Goal: Check status: Check status

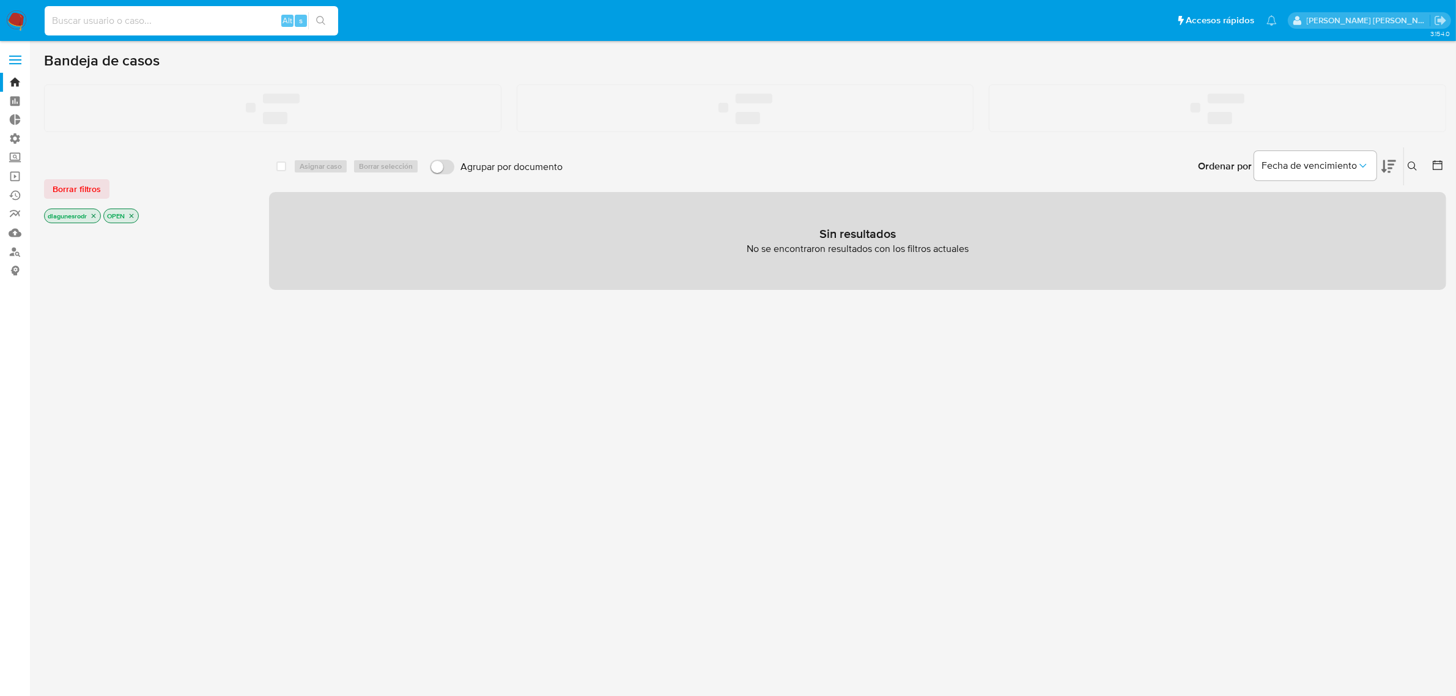
click at [157, 23] on input at bounding box center [192, 21] width 294 height 16
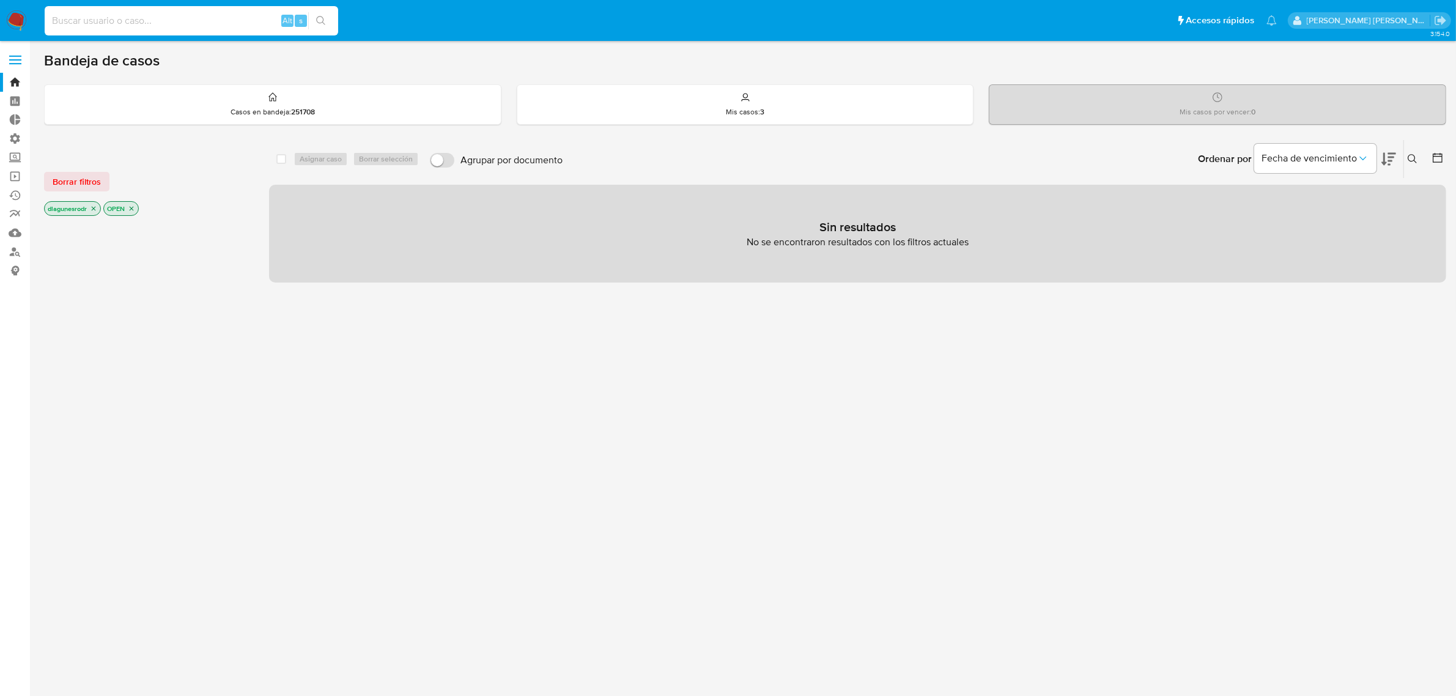
paste input "294571874"
type input "294571874"
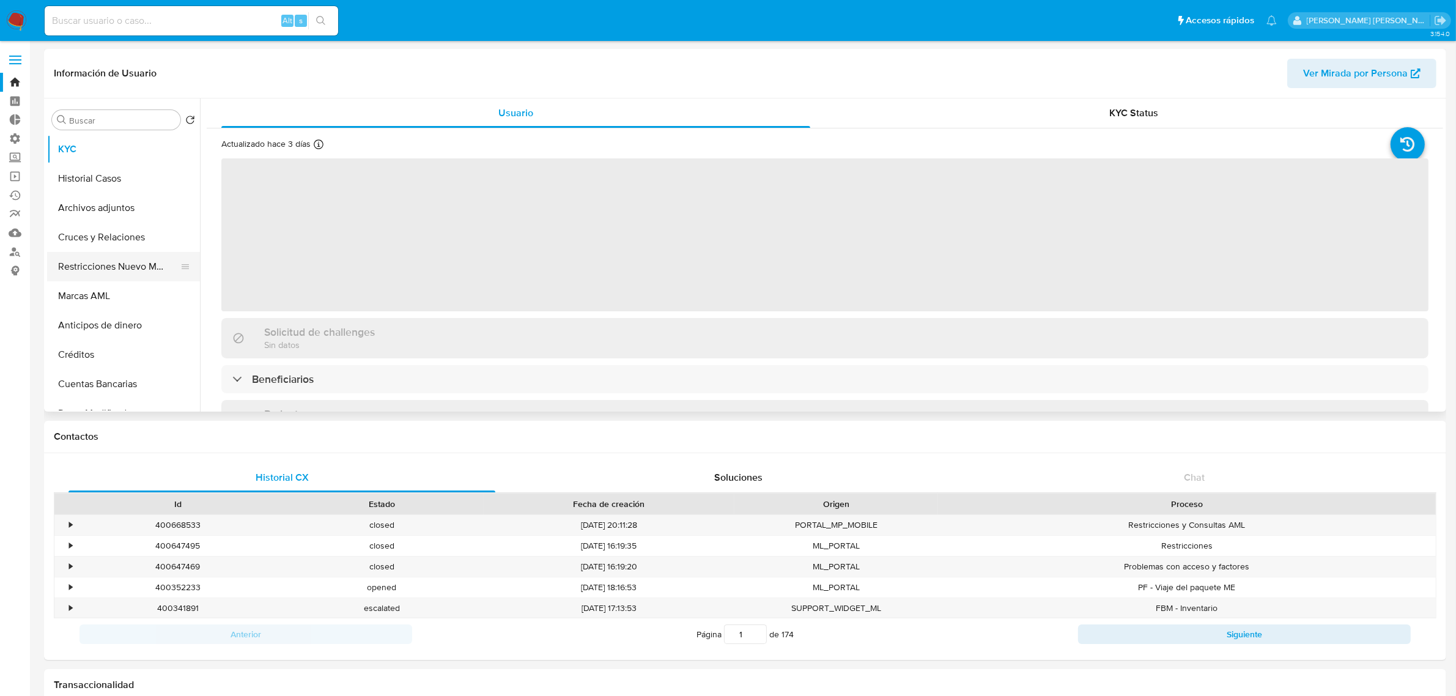
click at [120, 265] on button "Restricciones Nuevo Mundo" at bounding box center [118, 266] width 143 height 29
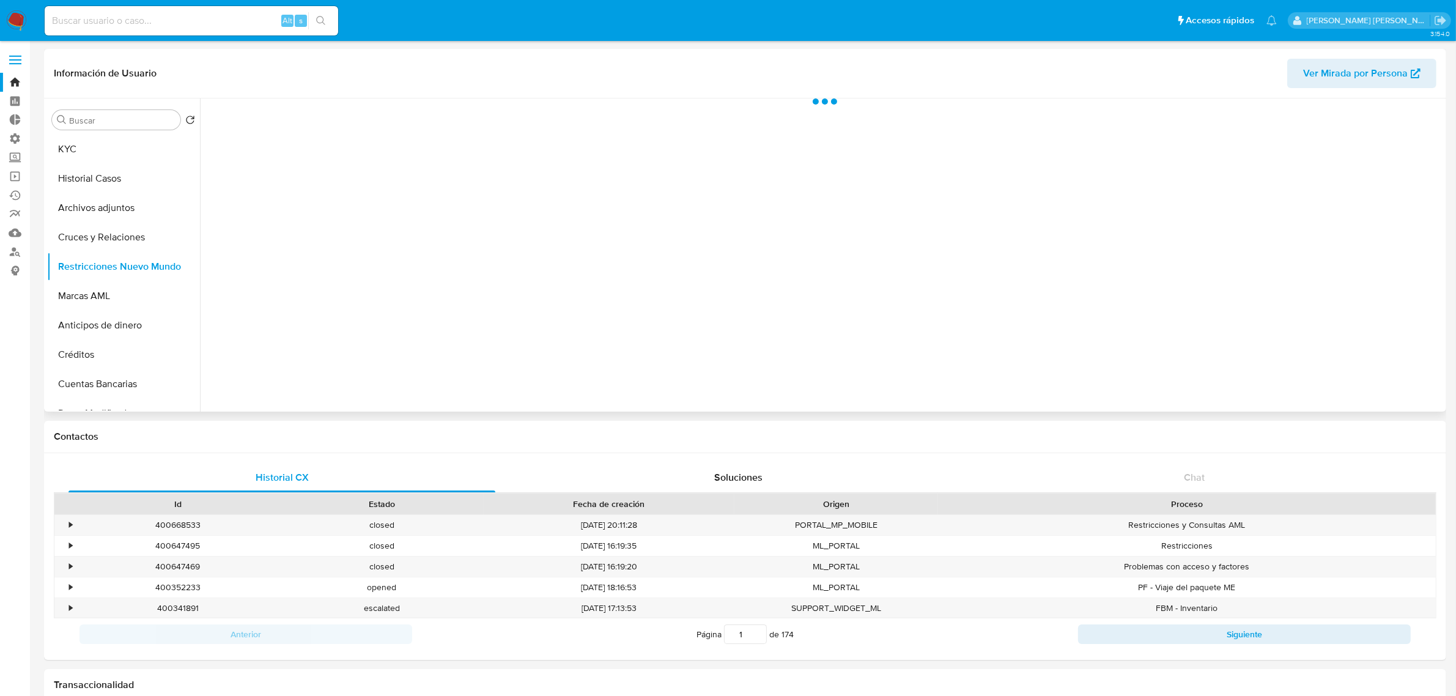
select select "10"
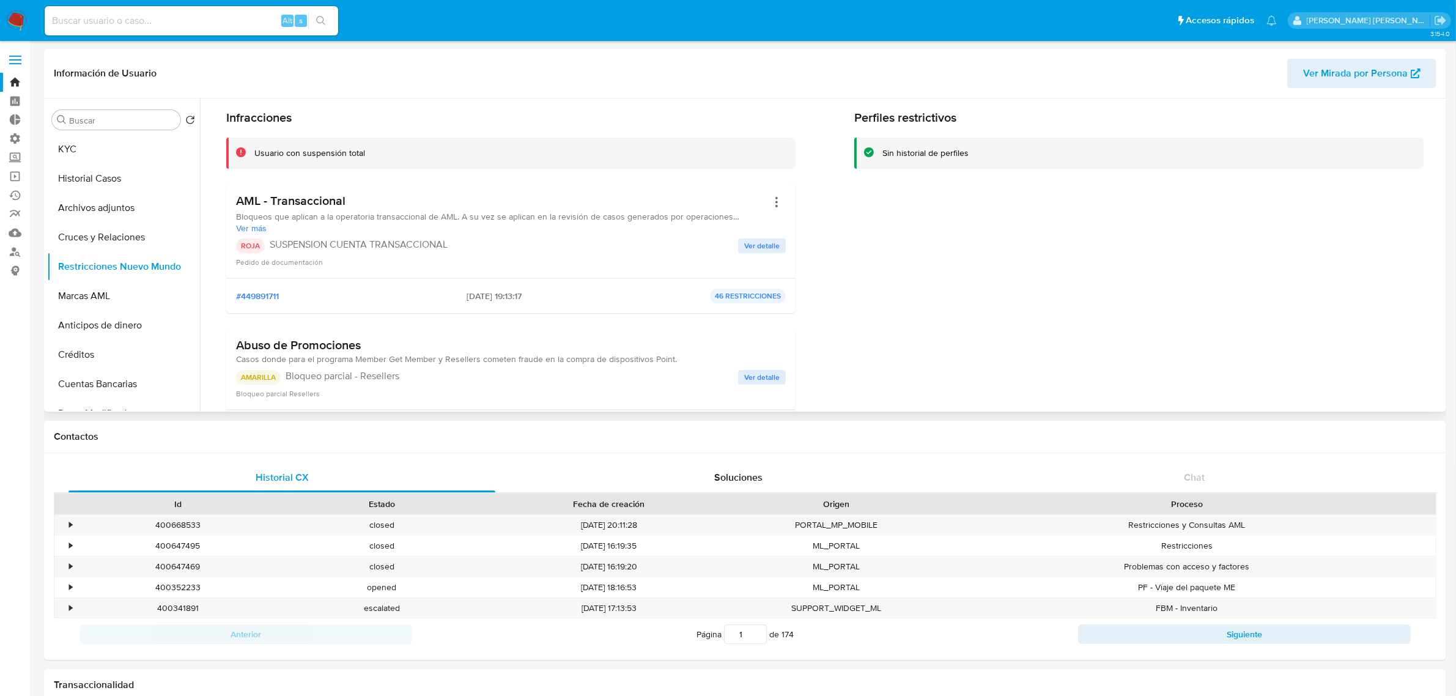
scroll to position [76, 0]
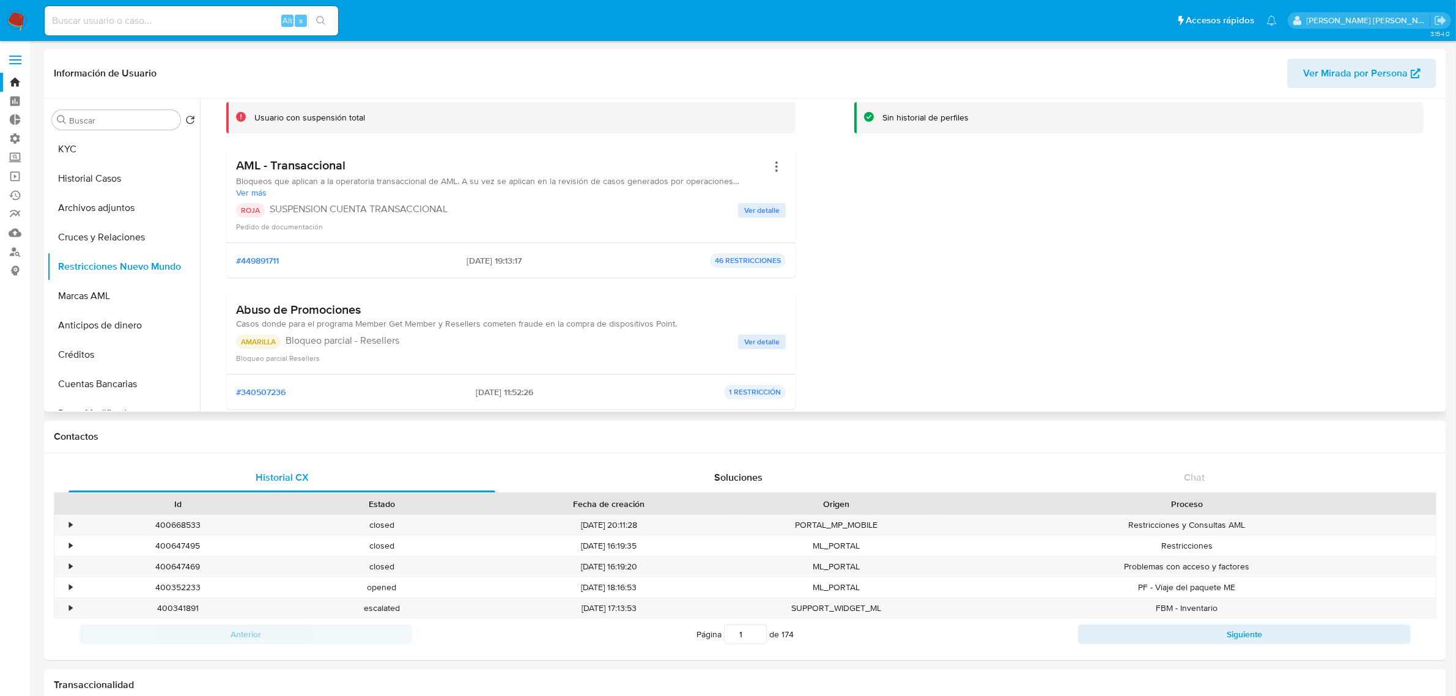
click at [256, 195] on span "Ver más" at bounding box center [502, 192] width 532 height 11
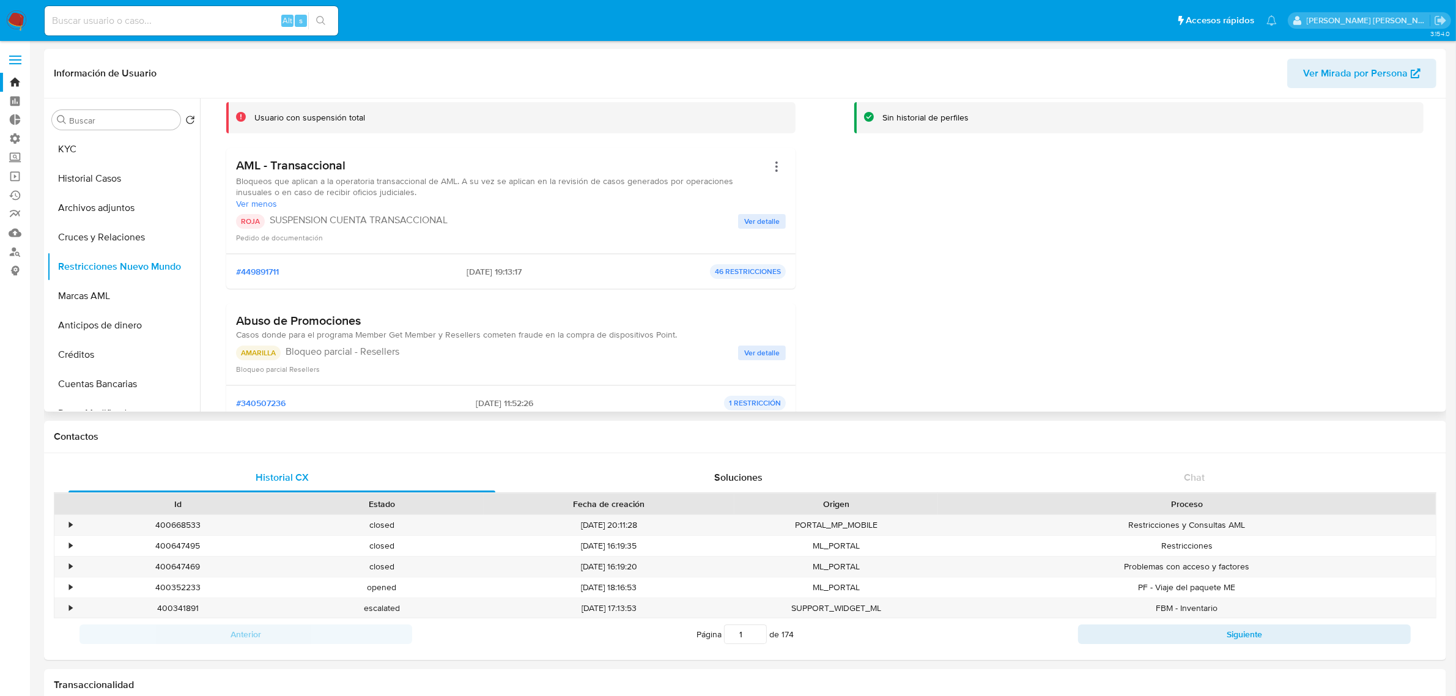
click at [760, 216] on span "Ver detalle" at bounding box center [761, 221] width 35 height 12
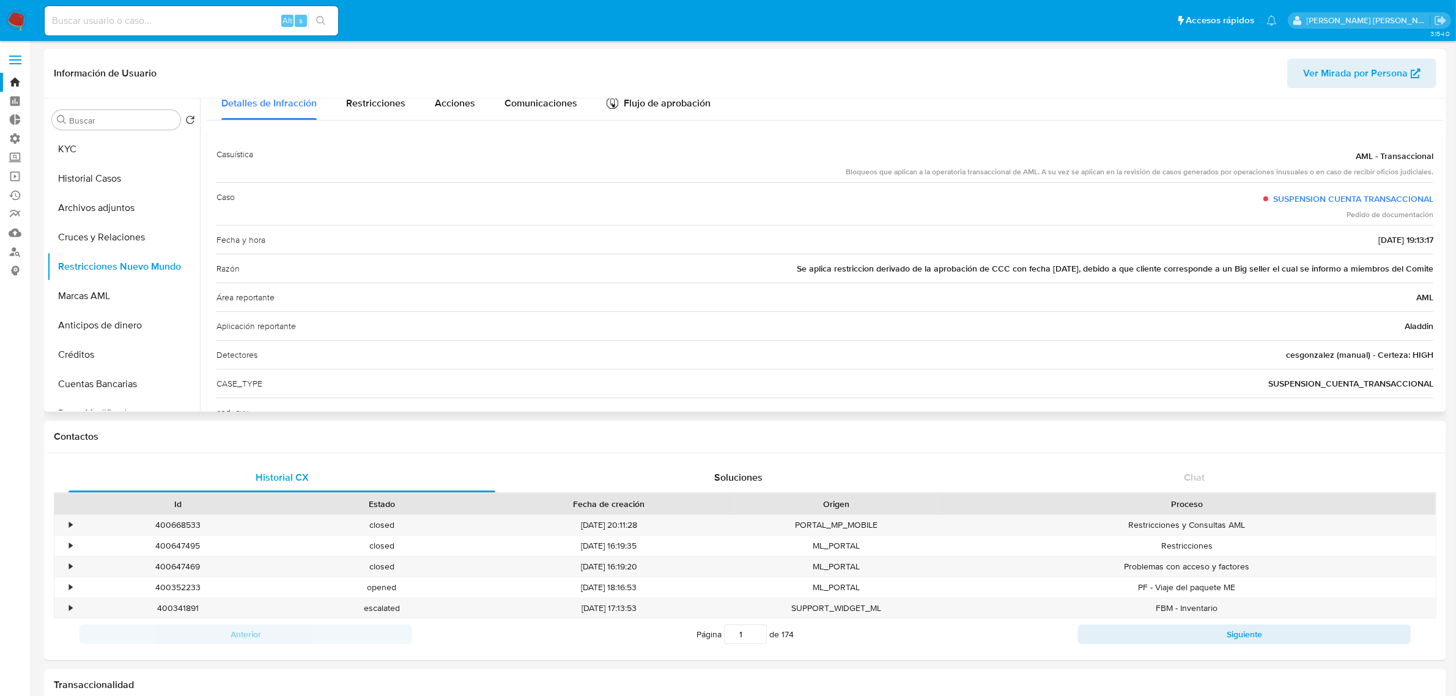
scroll to position [0, 0]
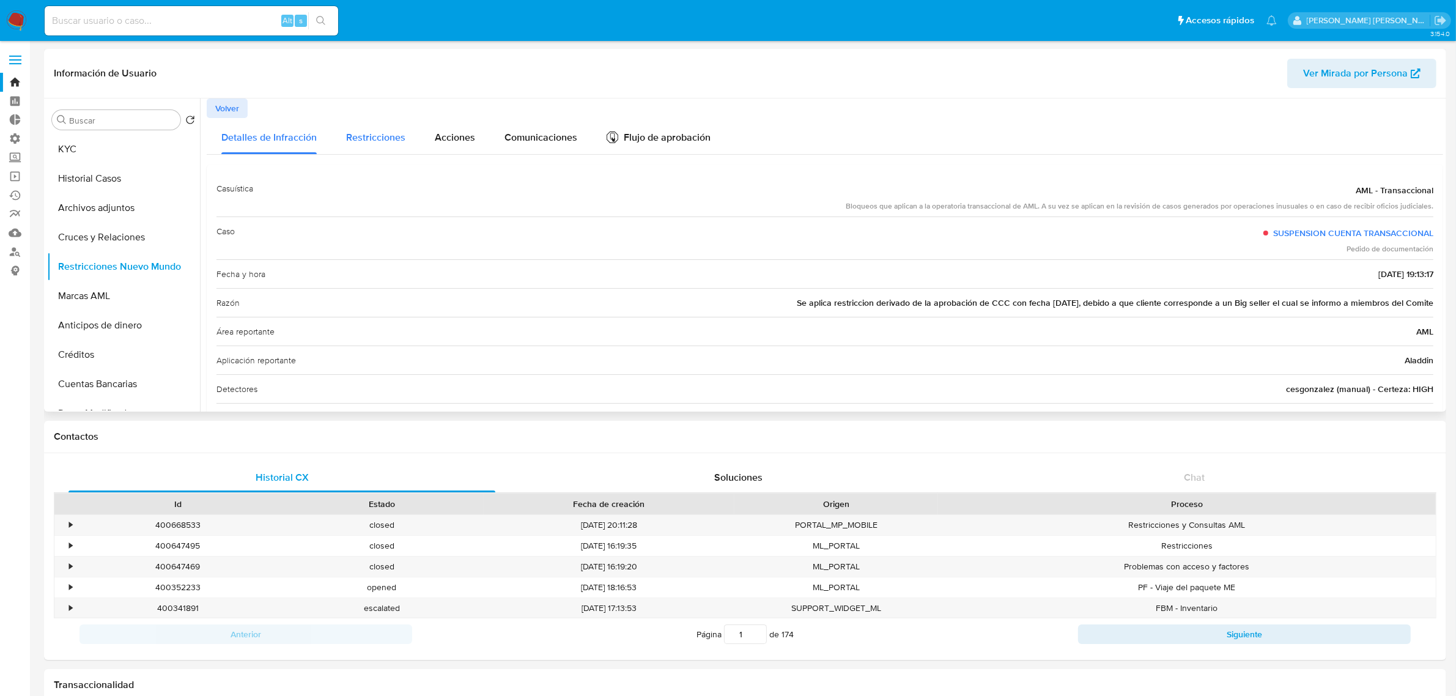
click at [368, 136] on span "Restricciones" at bounding box center [375, 137] width 59 height 14
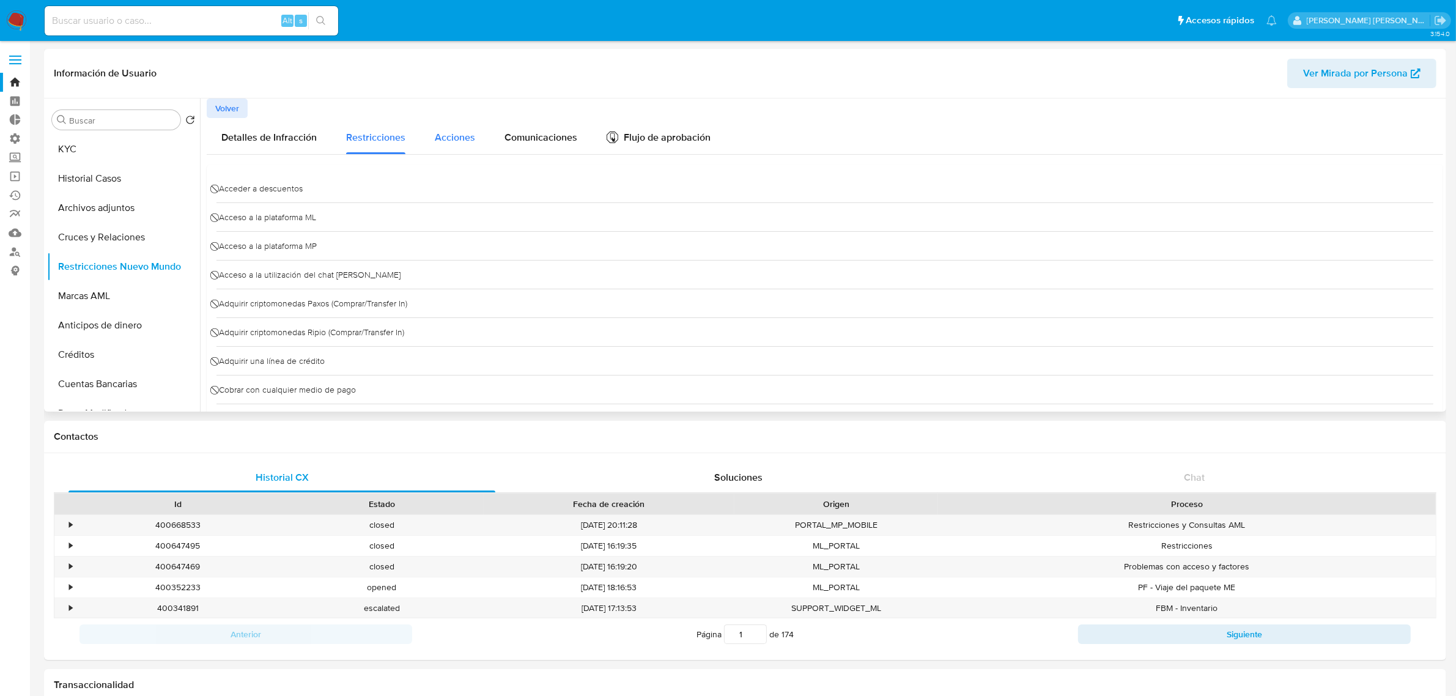
click at [451, 141] on span "Acciones" at bounding box center [455, 137] width 40 height 14
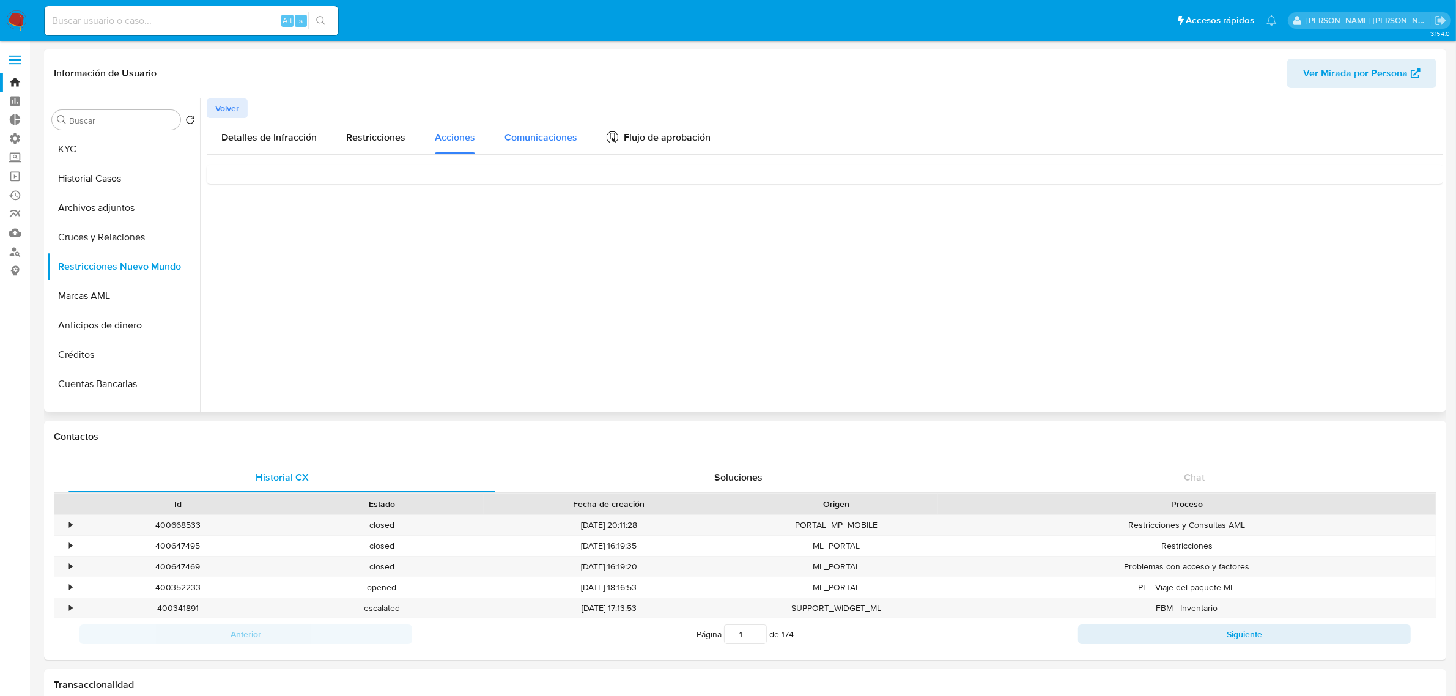
click at [552, 138] on span "Comunicaciones" at bounding box center [541, 137] width 73 height 14
click at [682, 141] on div "Flujo de aprobación" at bounding box center [659, 139] width 104 height 13
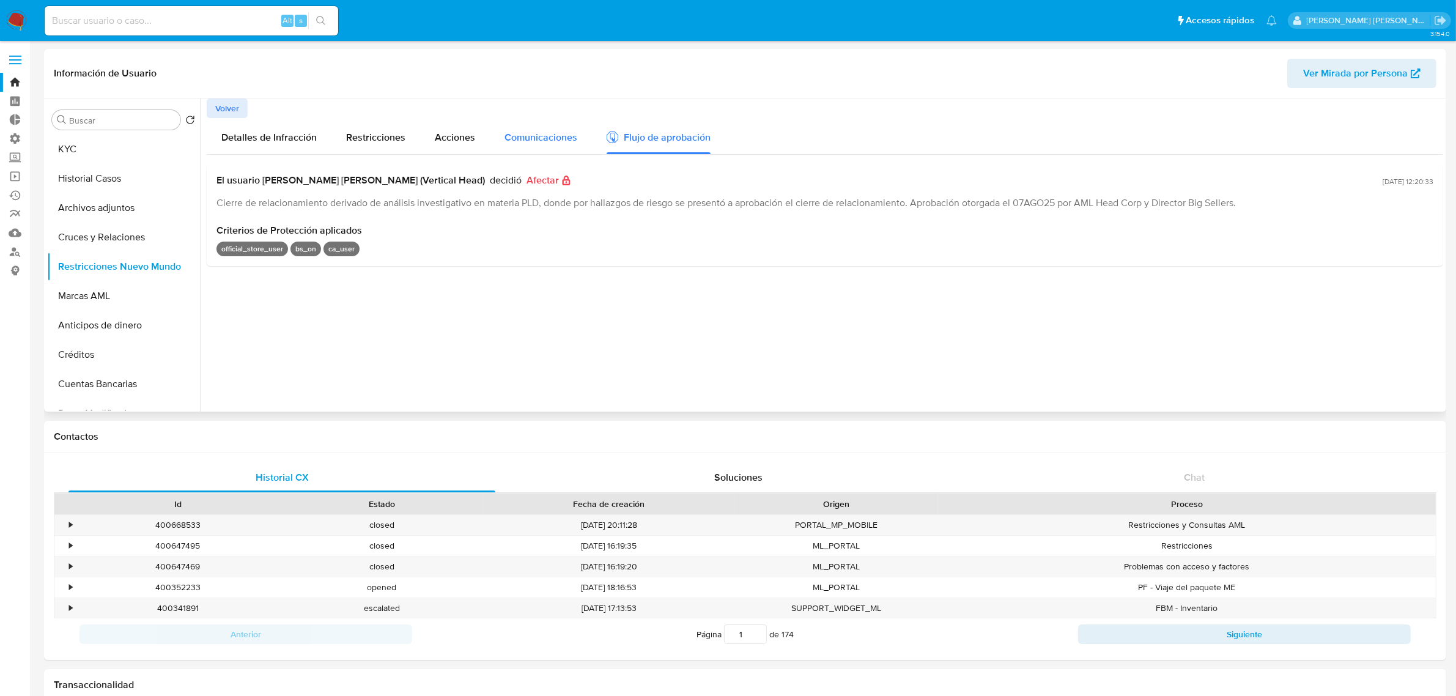
click at [544, 141] on span "Comunicaciones" at bounding box center [541, 137] width 73 height 14
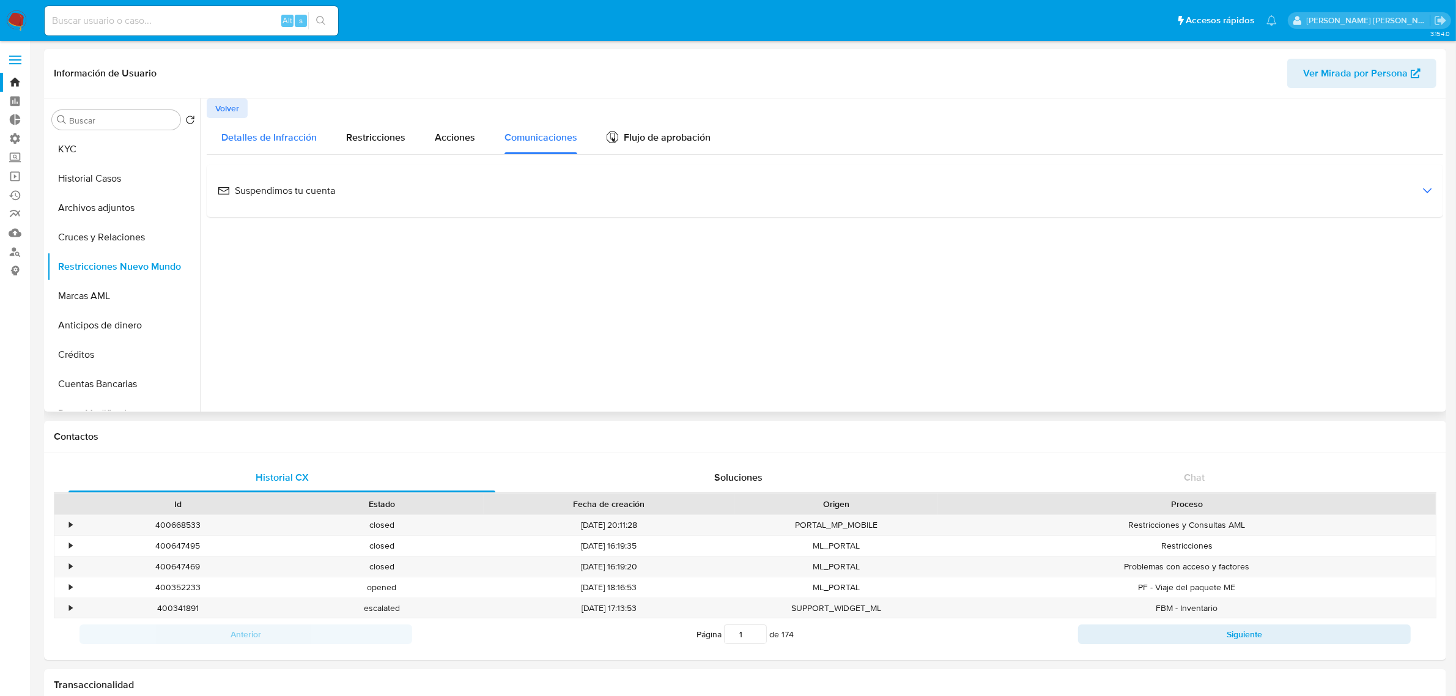
click at [253, 144] on div "Detalles de Infracción" at bounding box center [268, 136] width 95 height 36
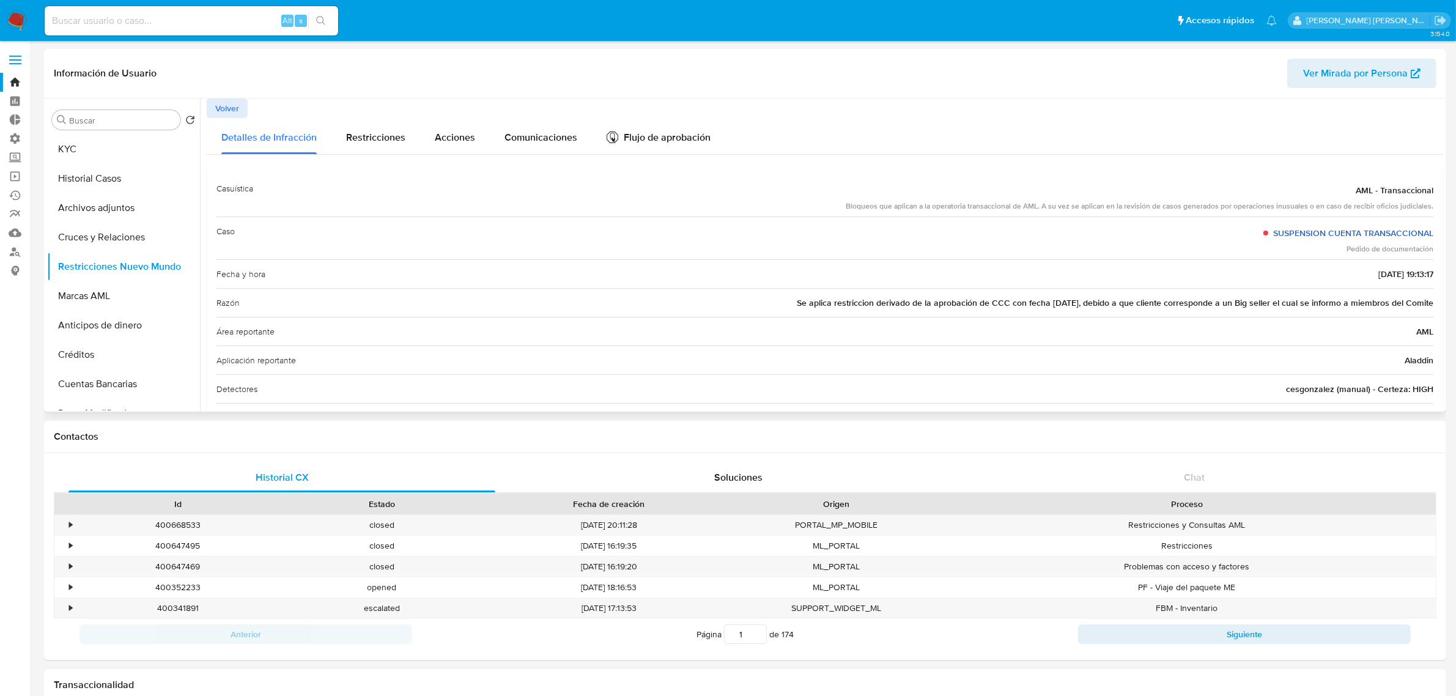
click at [1350, 229] on link "SUSPENSION CUENTA TRANSACCIONAL" at bounding box center [1353, 233] width 160 height 12
click at [231, 105] on span "Volver" at bounding box center [227, 108] width 24 height 17
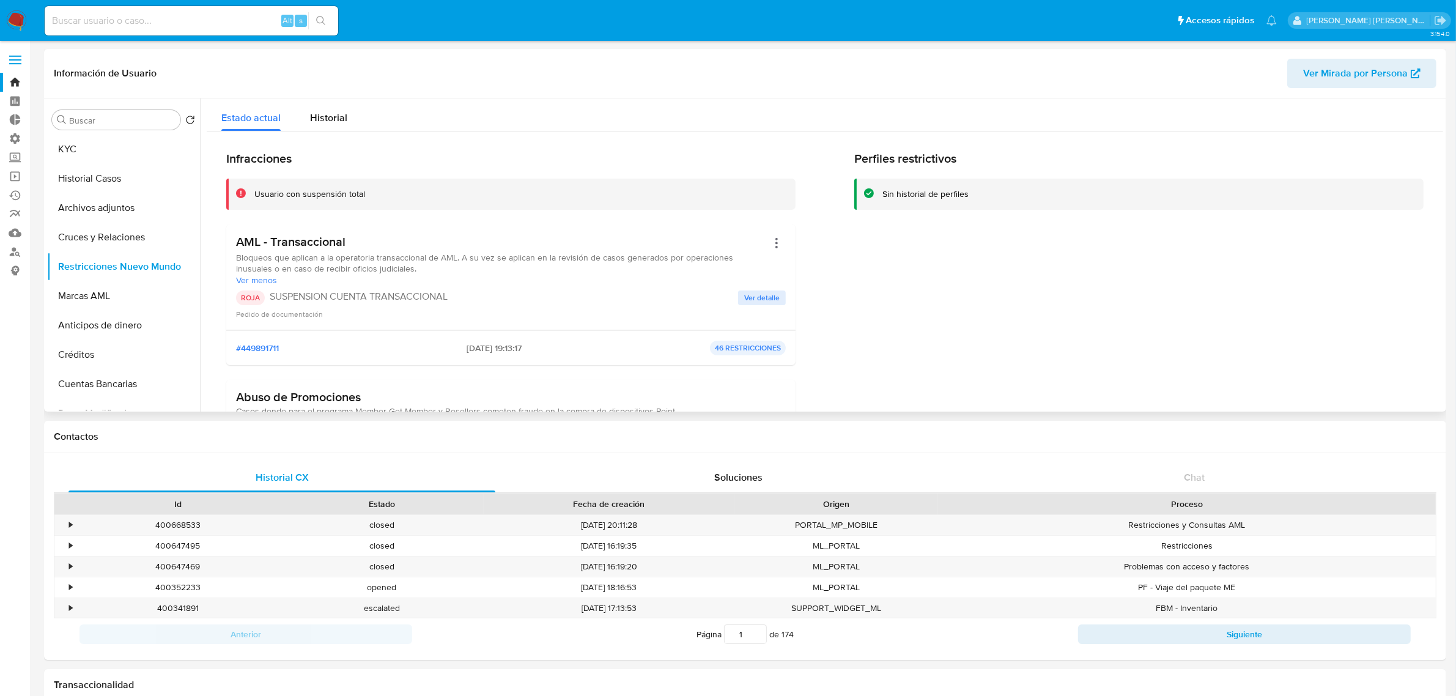
click at [768, 341] on p "46 RESTRICCIONES" at bounding box center [748, 348] width 76 height 15
click at [765, 347] on p "46 RESTRICCIONES" at bounding box center [748, 348] width 76 height 15
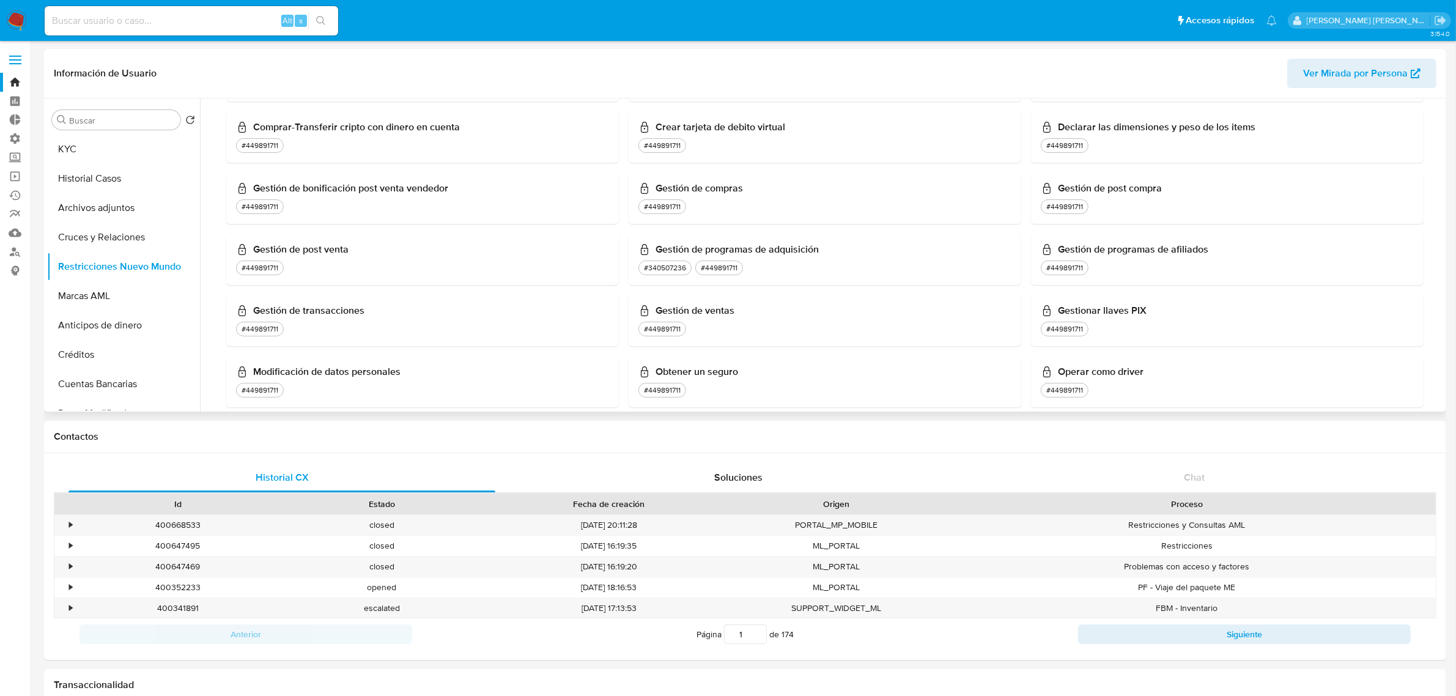
scroll to position [760, 0]
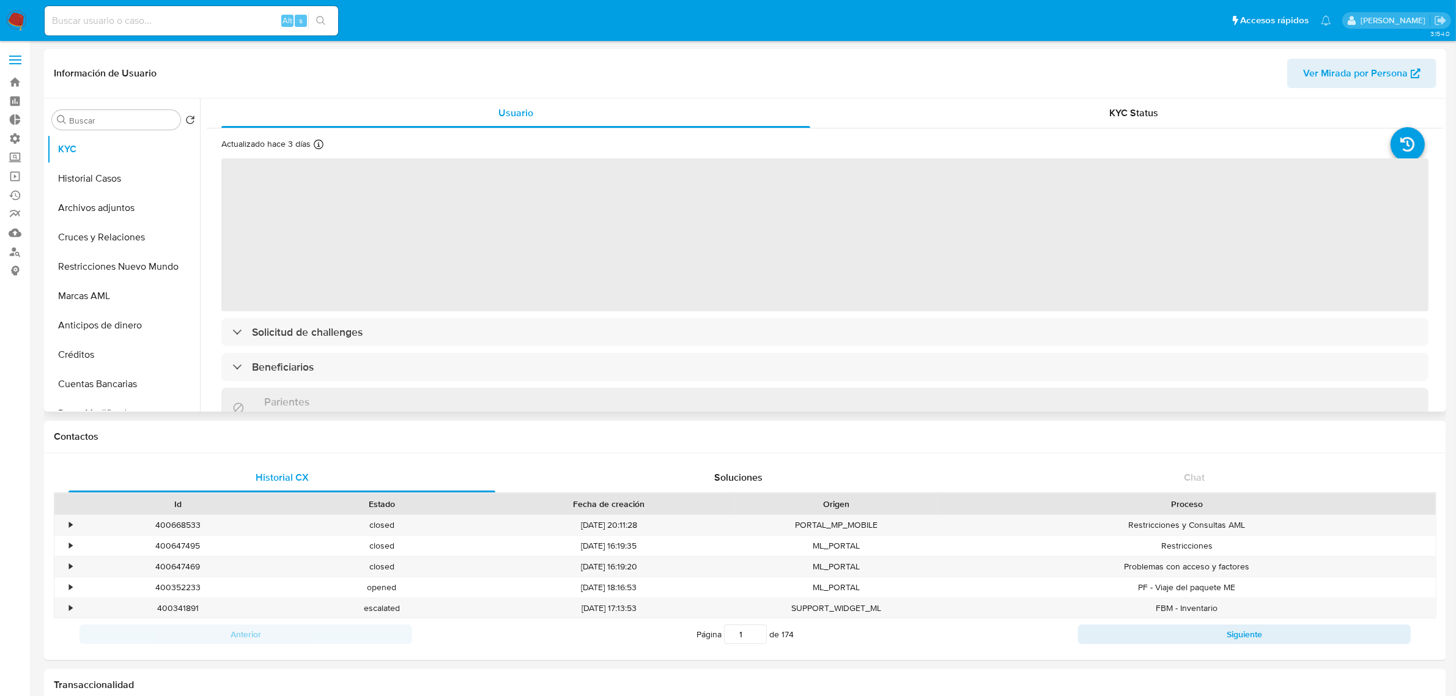
select select "10"
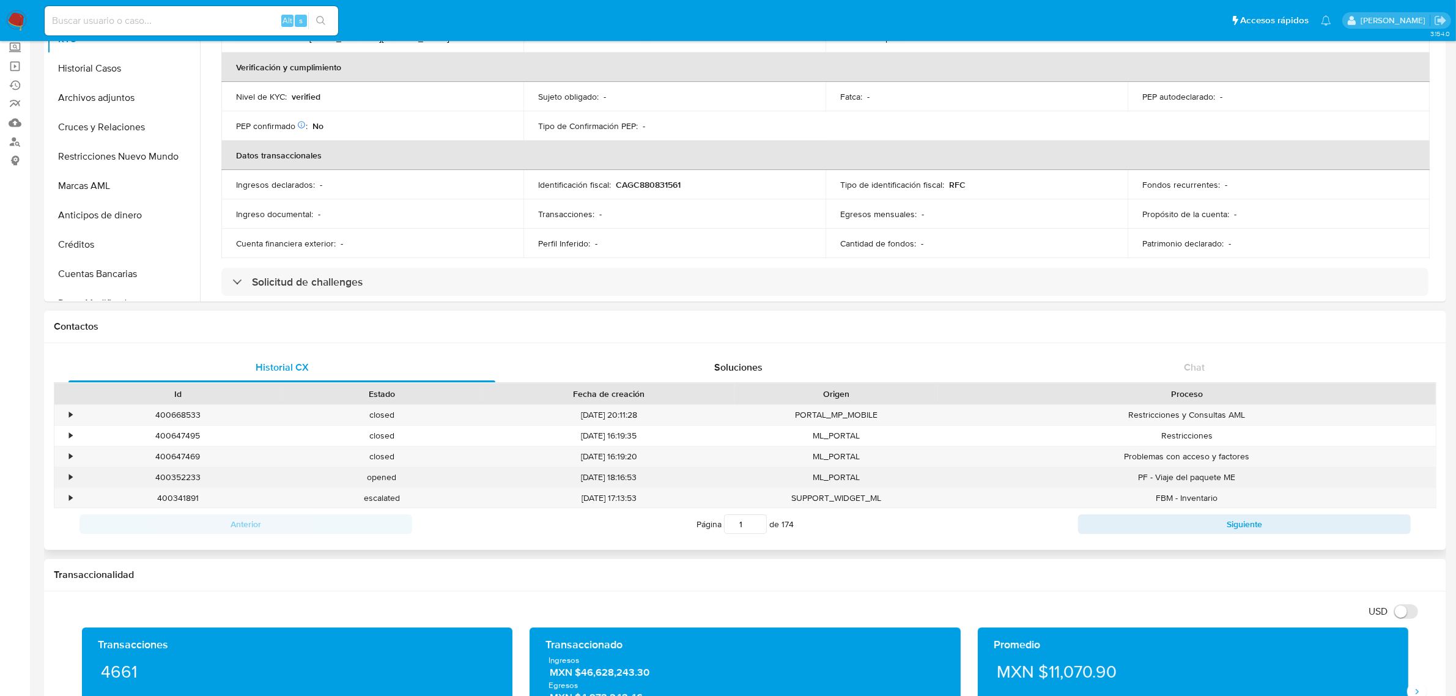
scroll to position [153, 0]
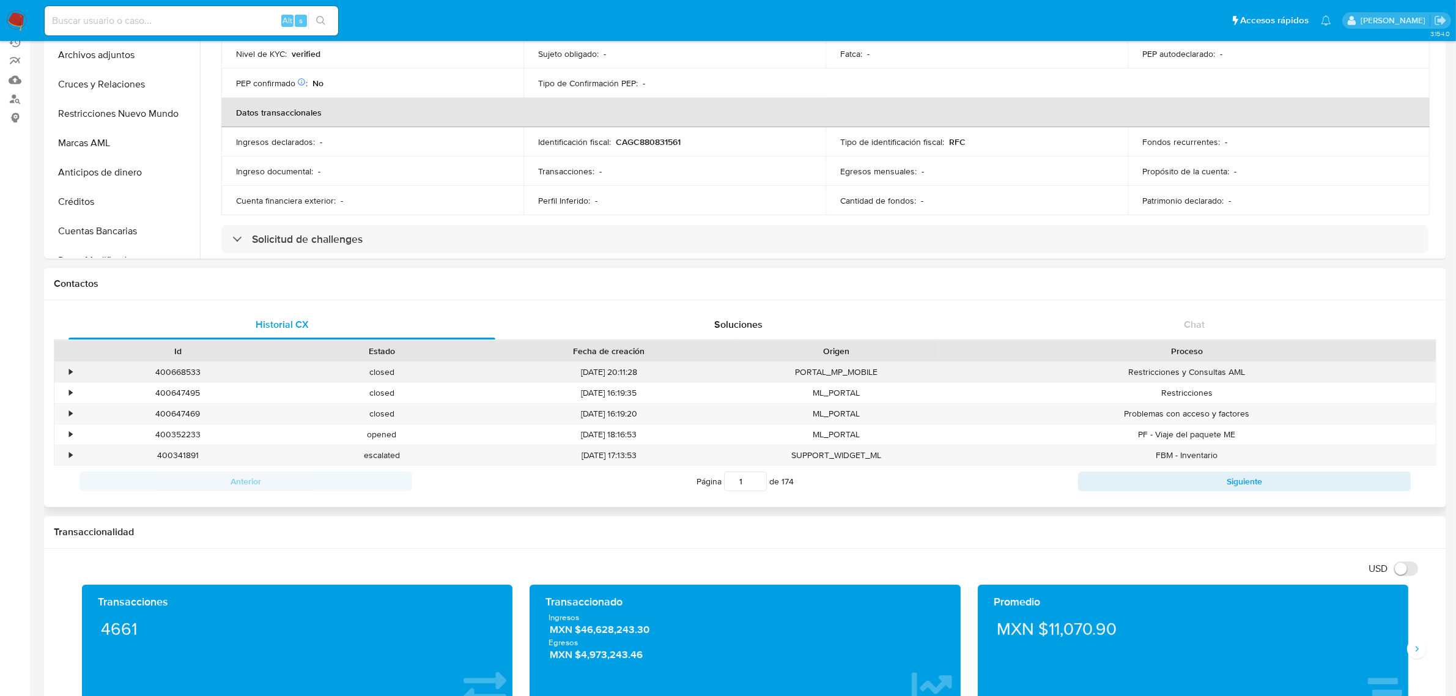
click at [67, 373] on div "•" at bounding box center [64, 372] width 21 height 20
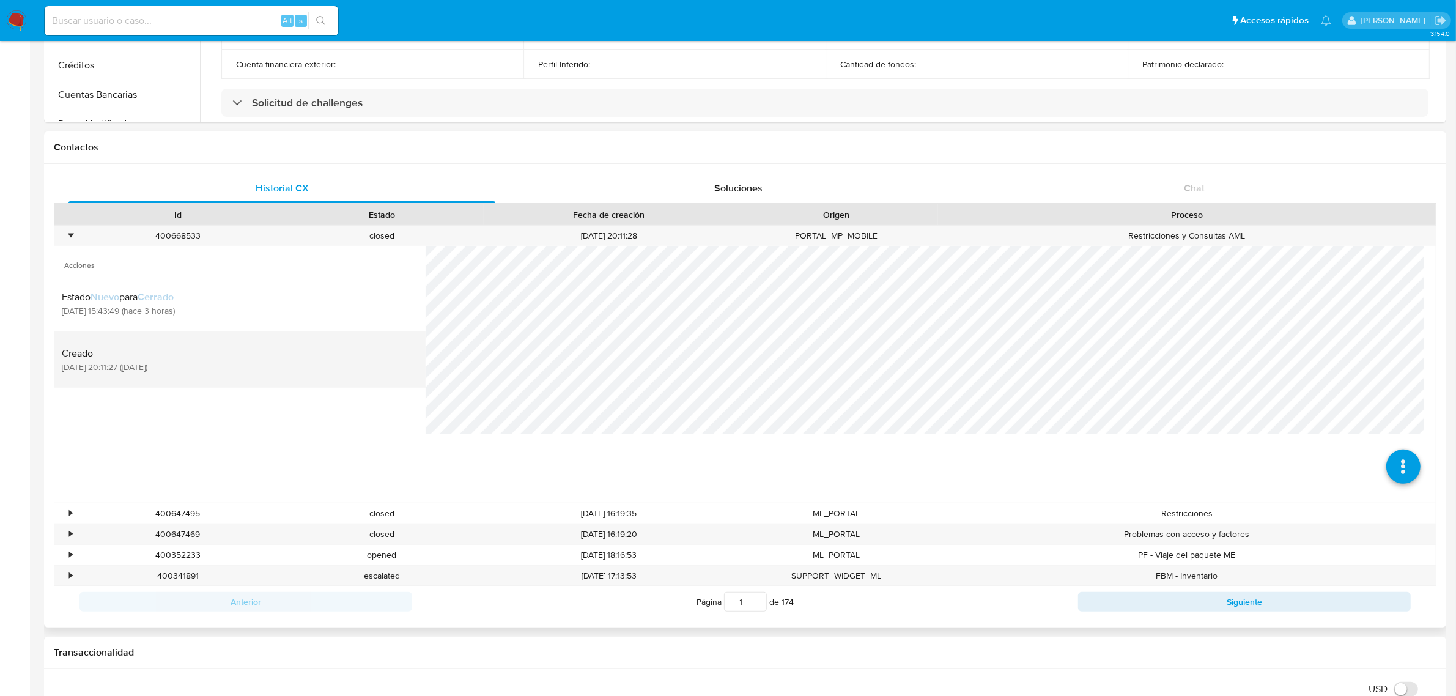
scroll to position [306, 0]
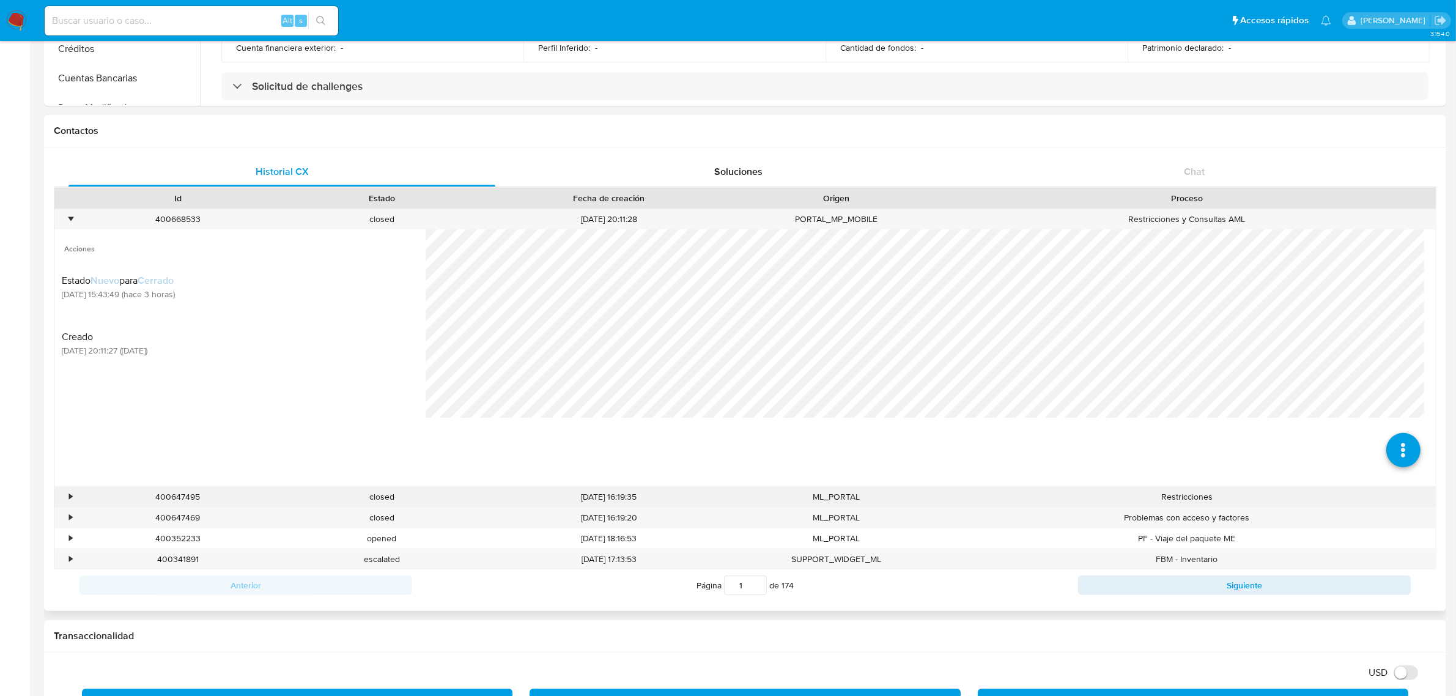
click at [72, 494] on div "•" at bounding box center [70, 497] width 3 height 12
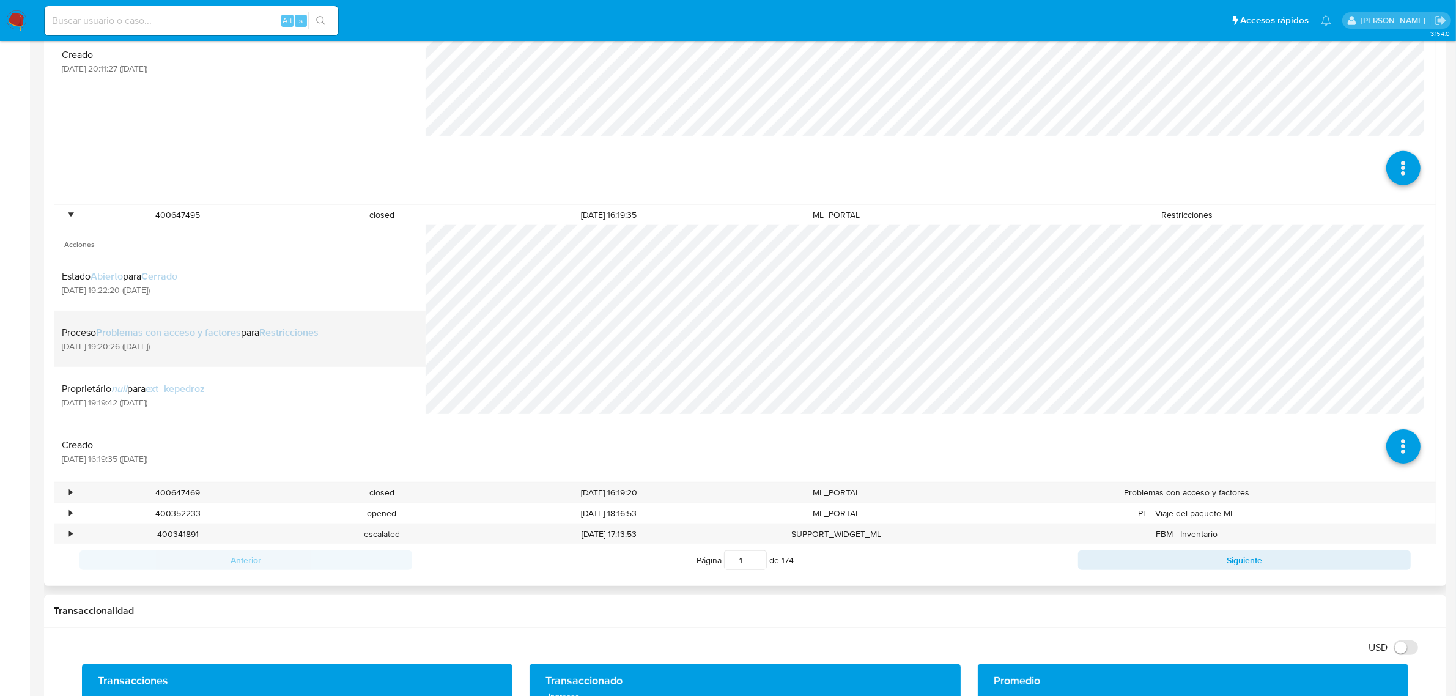
scroll to position [612, 0]
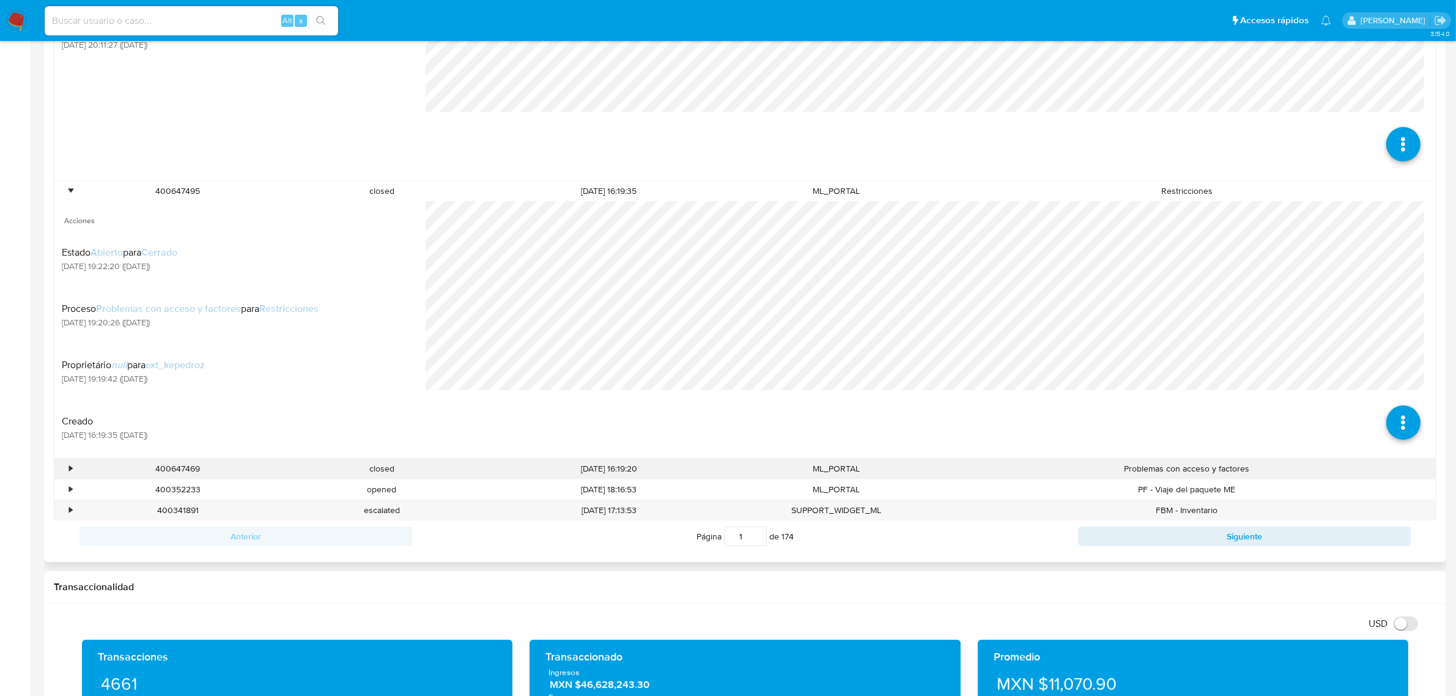
click at [65, 469] on div "•" at bounding box center [64, 469] width 21 height 20
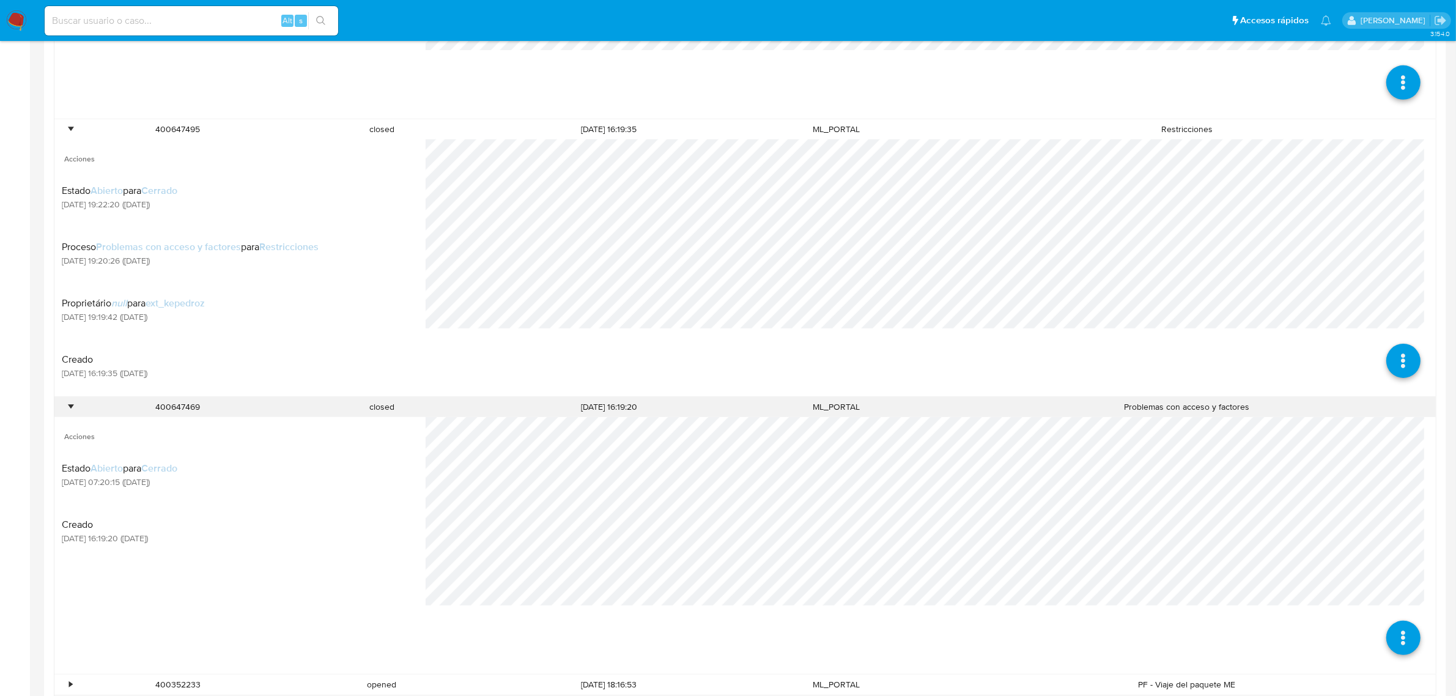
scroll to position [841, 0]
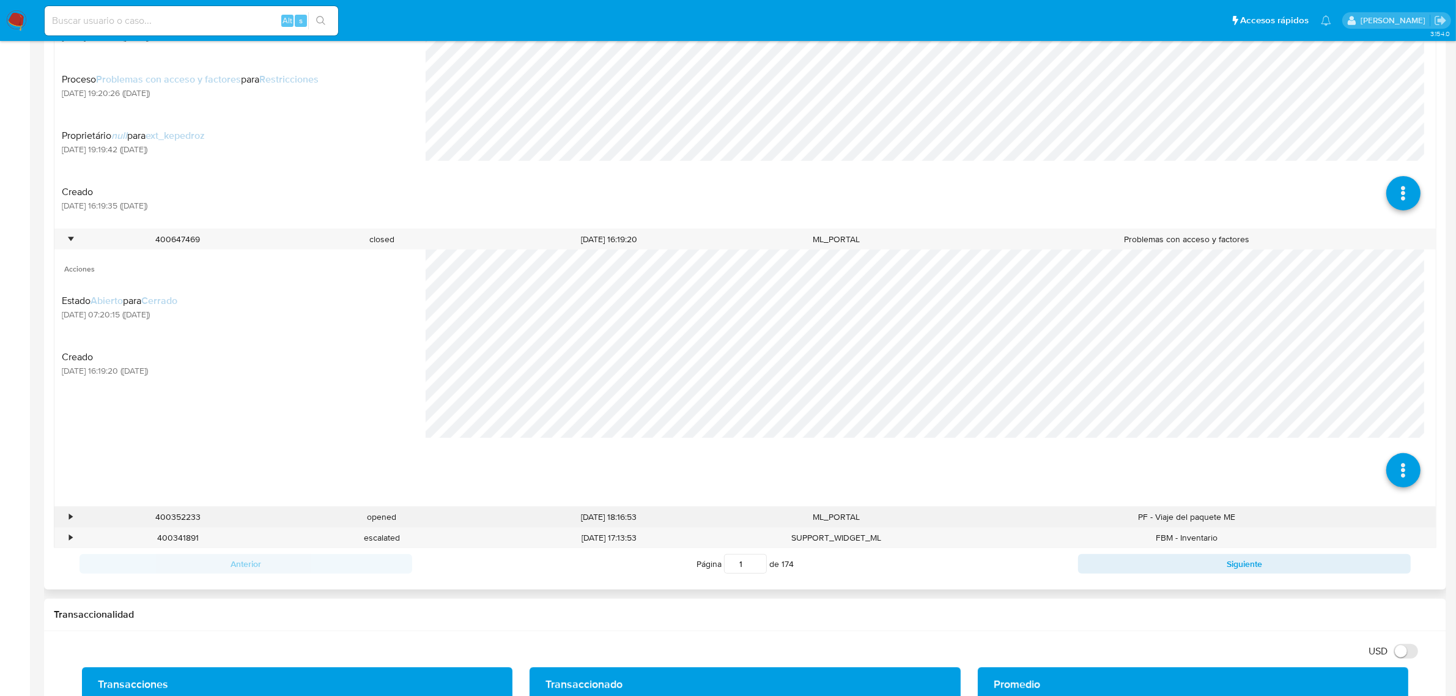
click at [72, 518] on div "•" at bounding box center [70, 517] width 3 height 12
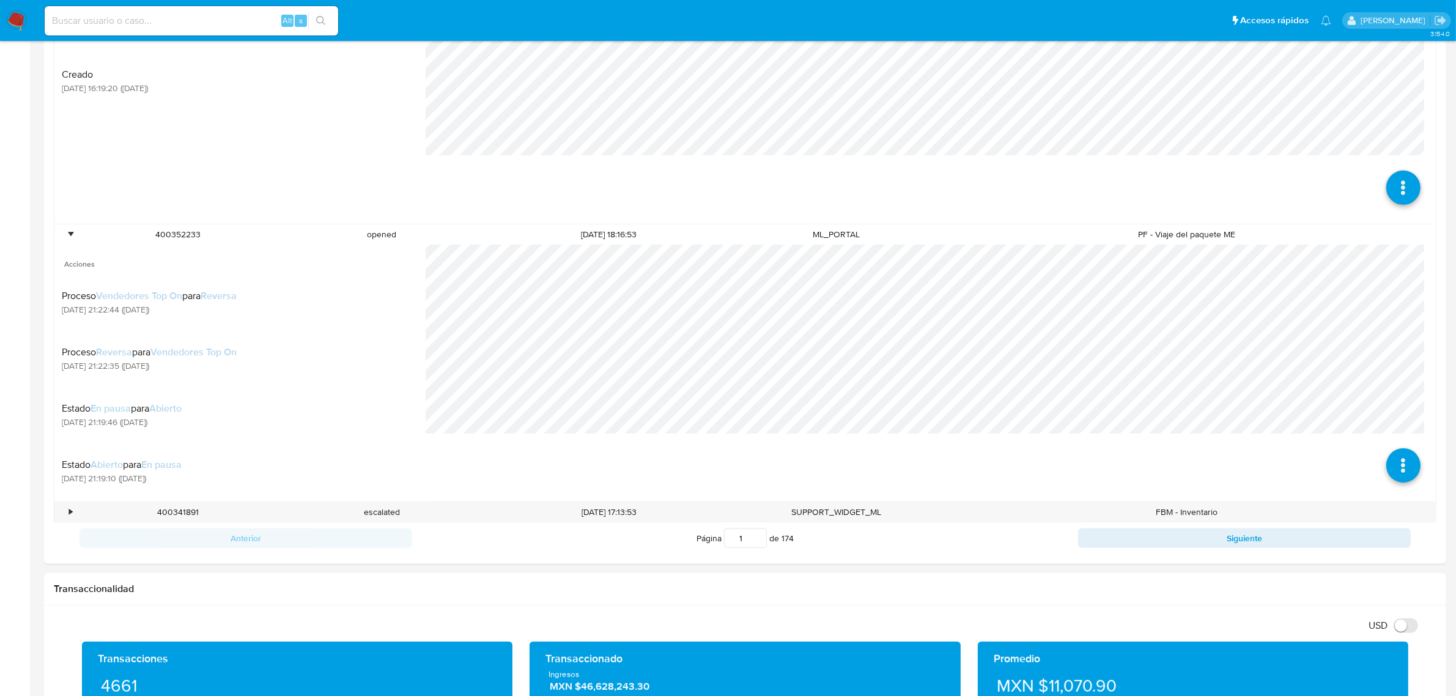
scroll to position [1147, 0]
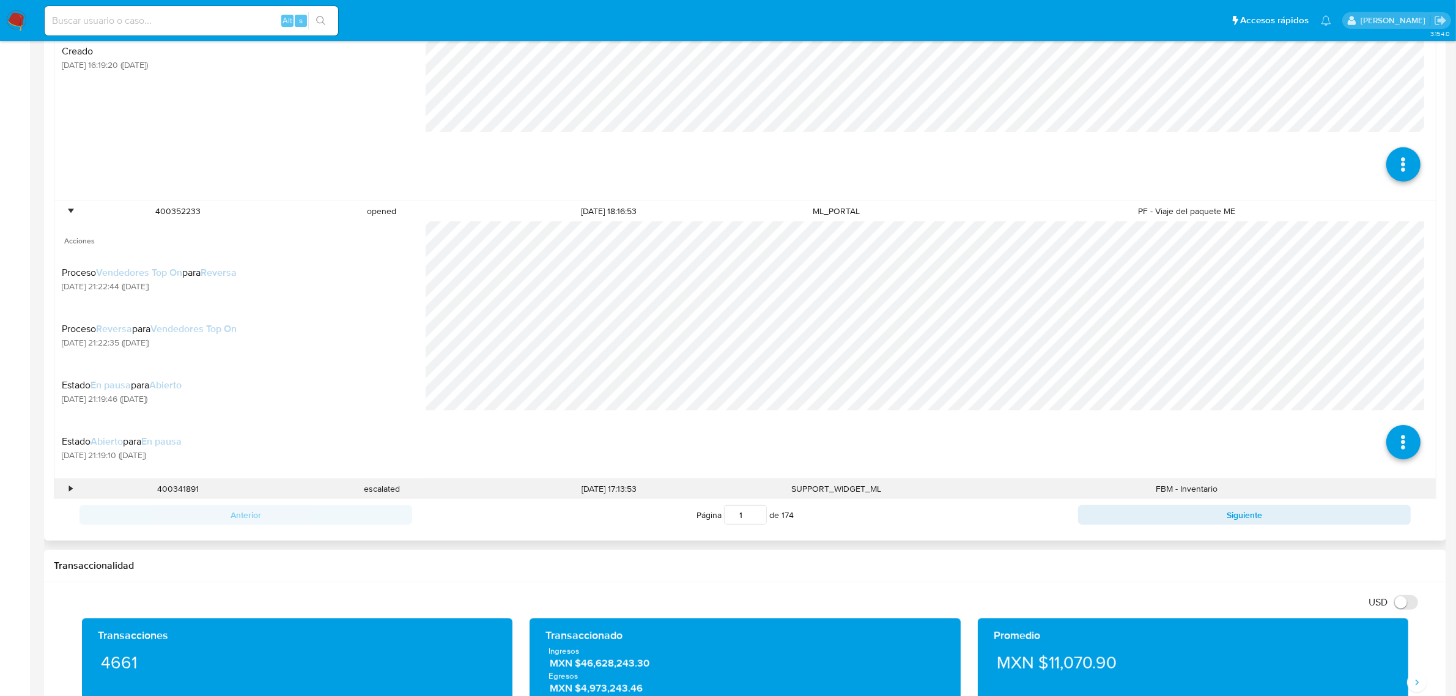
click at [73, 491] on div "•" at bounding box center [64, 489] width 21 height 20
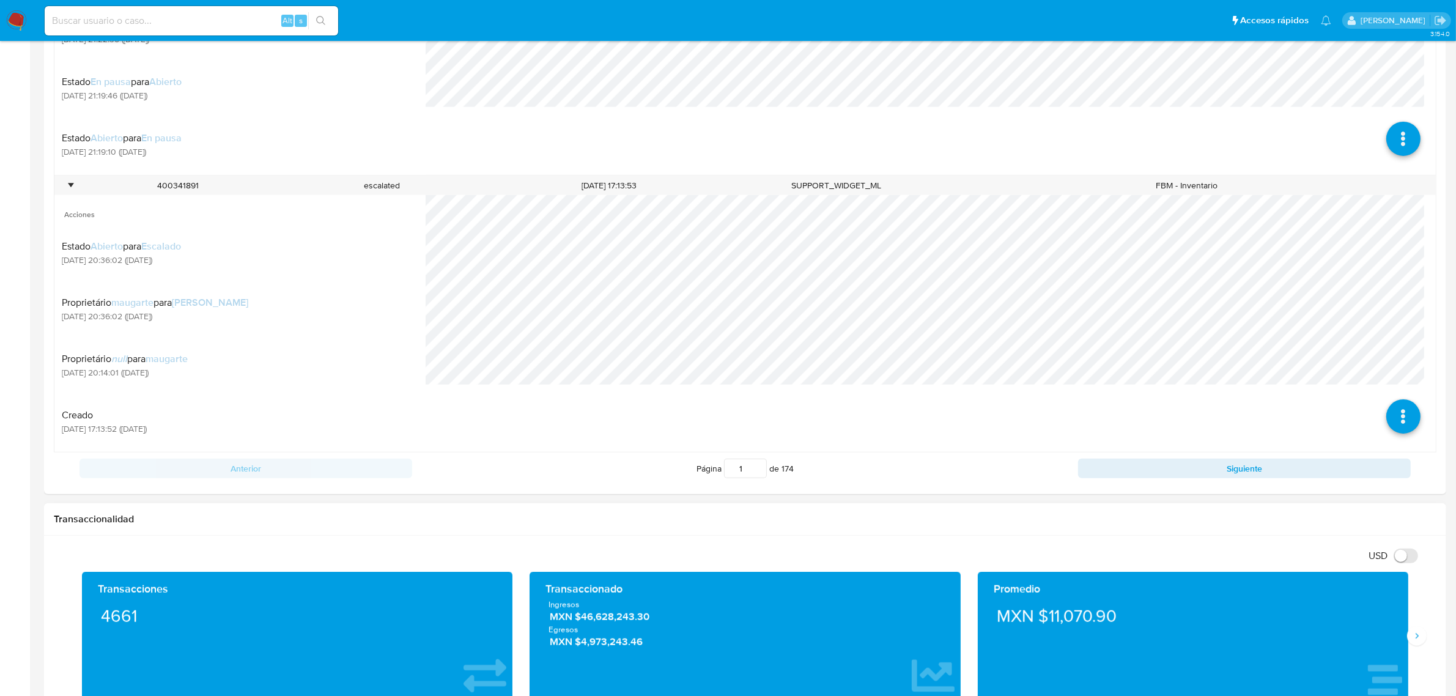
scroll to position [1453, 0]
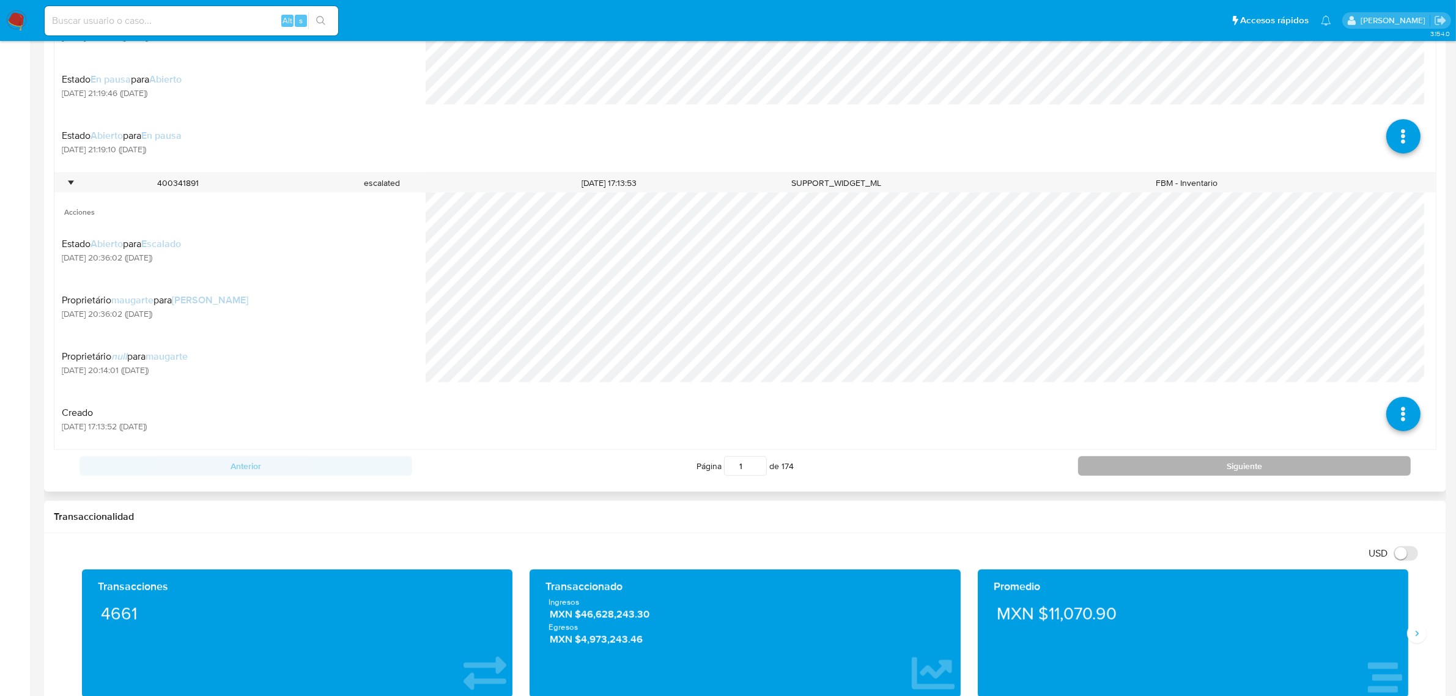
click at [1258, 472] on button "Siguiente" at bounding box center [1244, 466] width 333 height 20
type input "2"
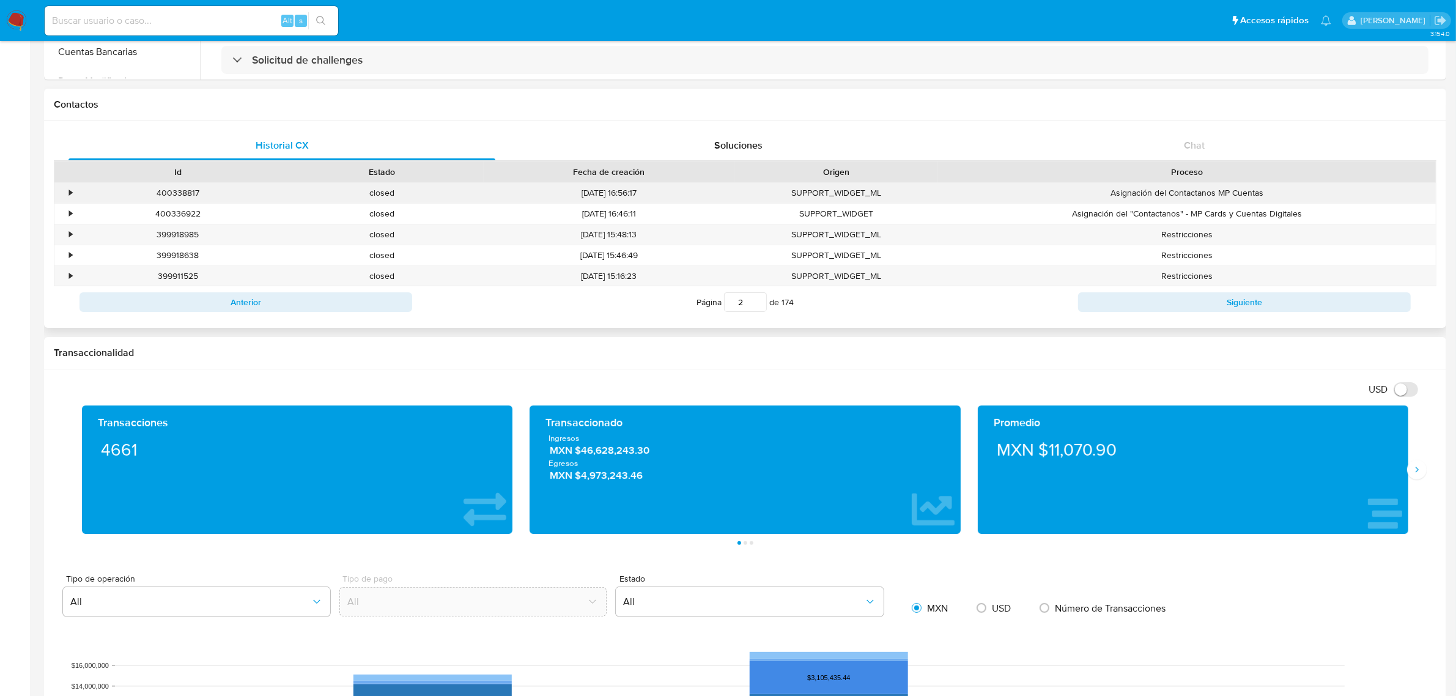
scroll to position [124, 0]
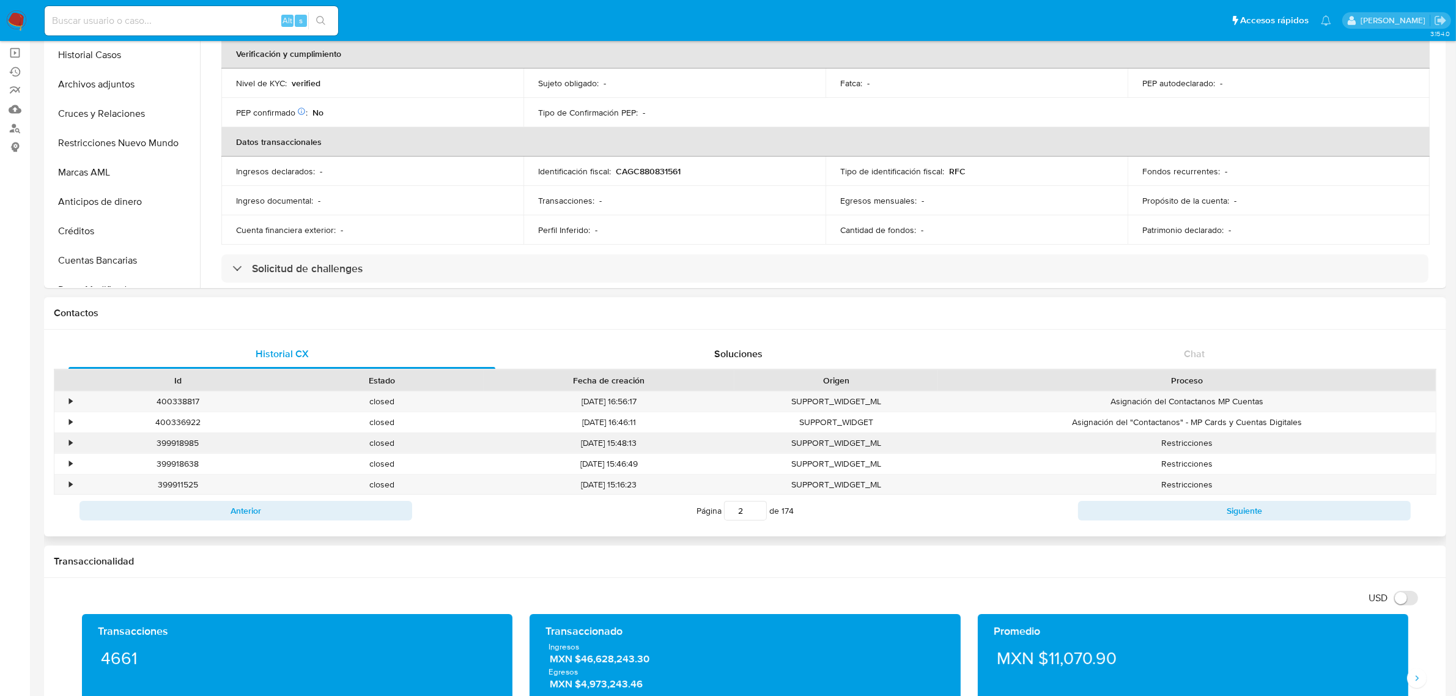
click at [67, 448] on div "•" at bounding box center [64, 443] width 21 height 20
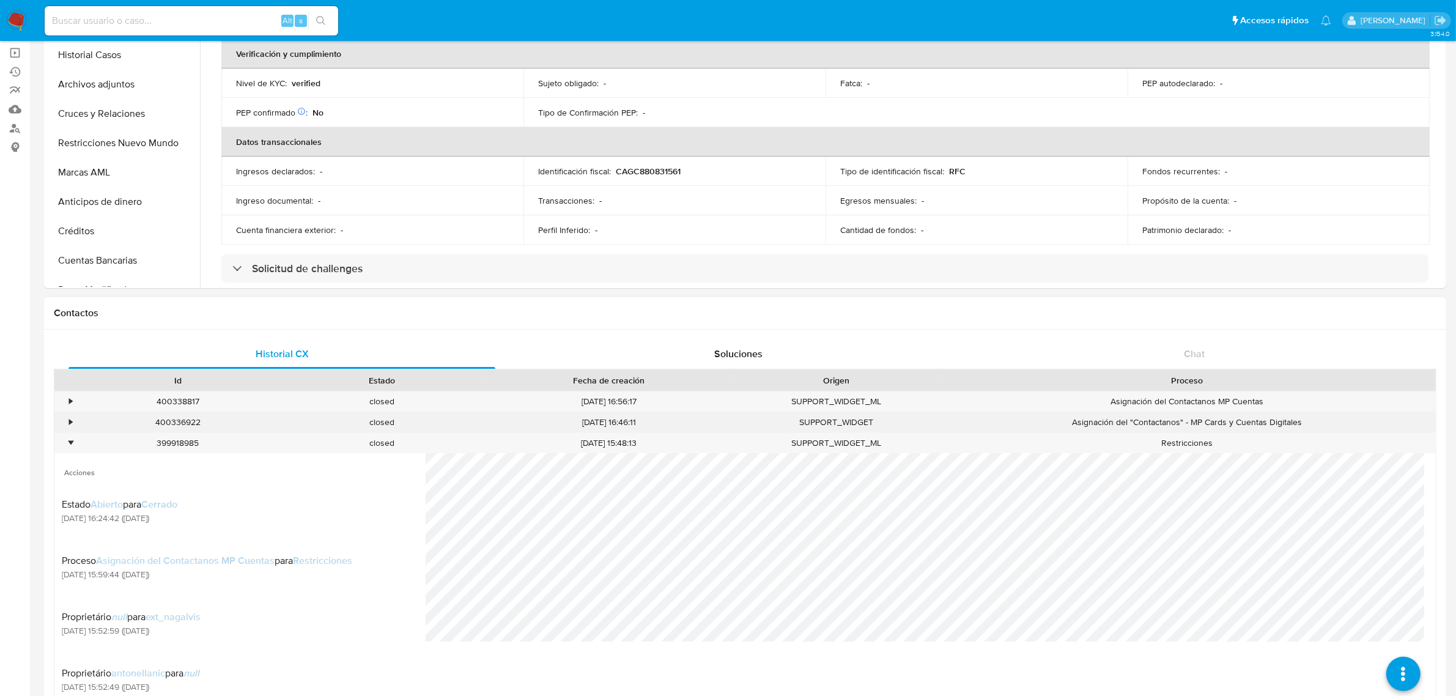
click at [69, 429] on div "•" at bounding box center [64, 422] width 21 height 20
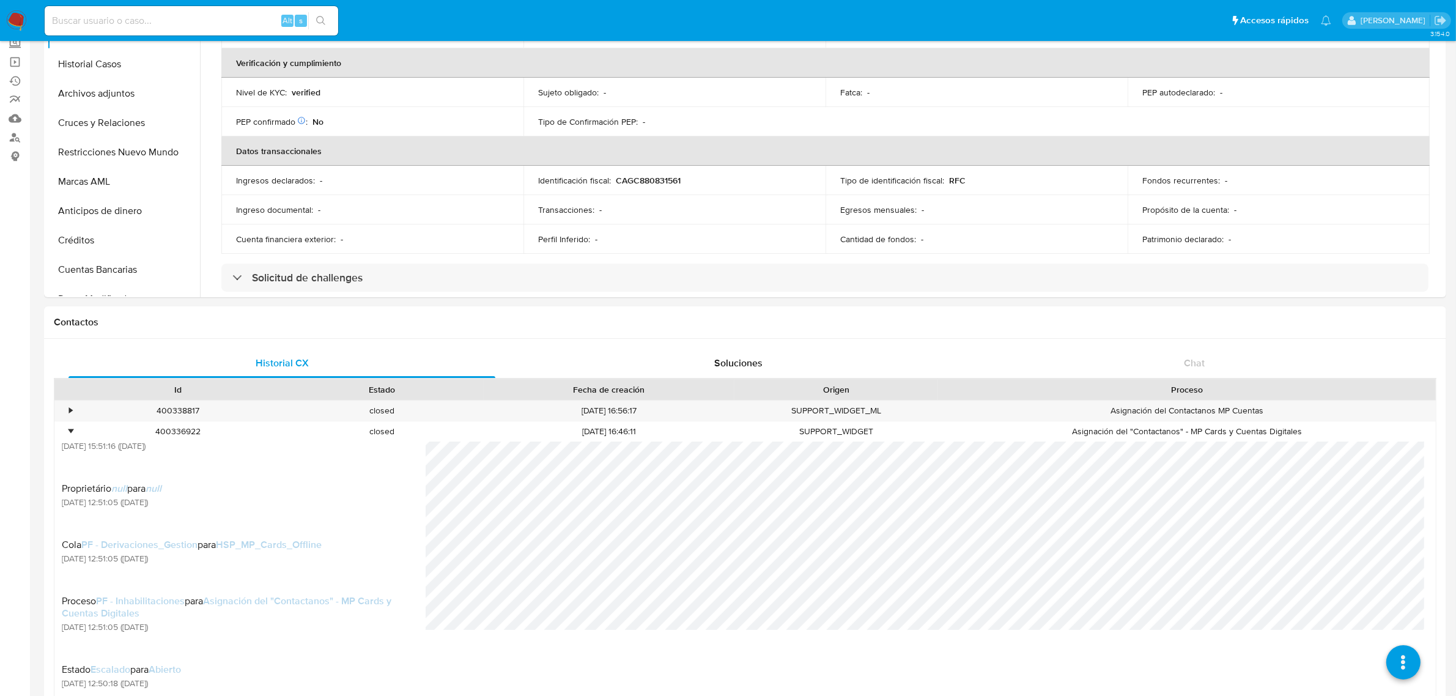
scroll to position [0, 0]
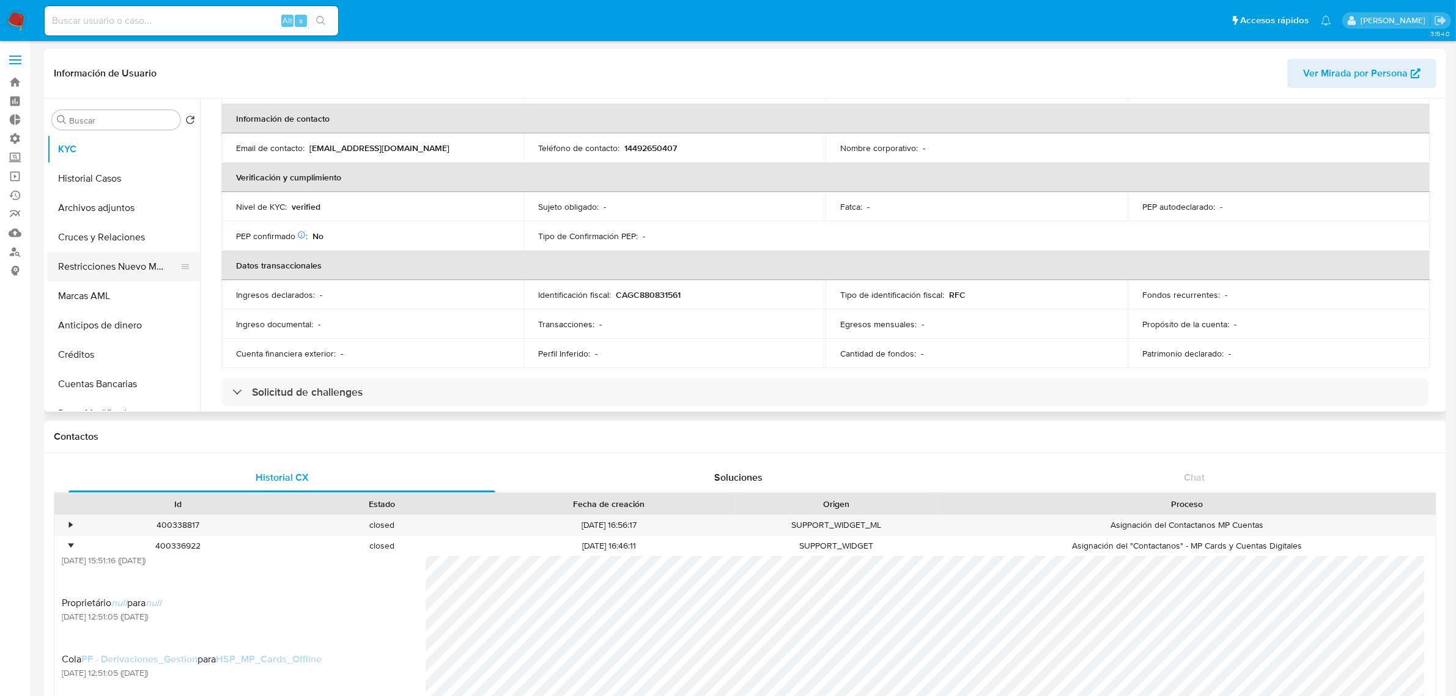
click at [138, 267] on button "Restricciones Nuevo Mundo" at bounding box center [118, 266] width 143 height 29
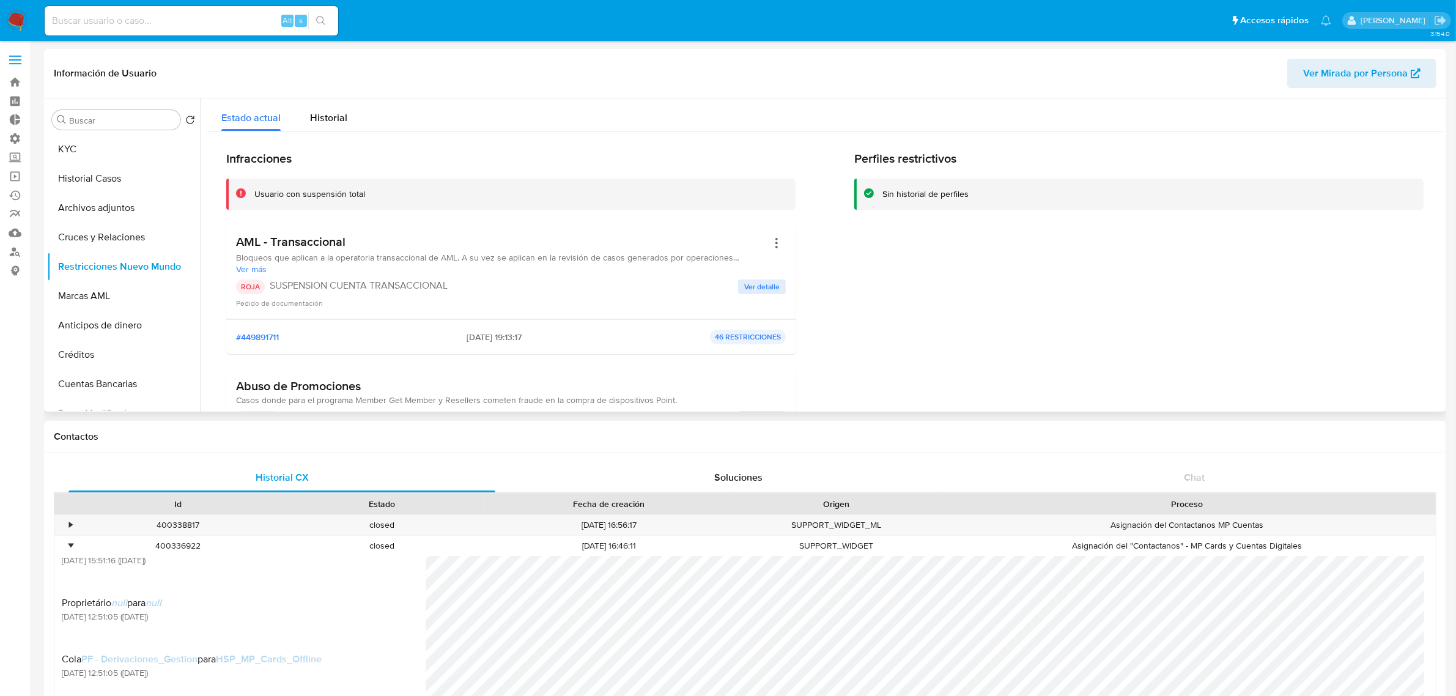
drag, startPoint x: 472, startPoint y: 289, endPoint x: 323, endPoint y: 291, distance: 149.2
click at [323, 291] on p "SUSPENSION CUENTA TRANSACCIONAL" at bounding box center [504, 286] width 469 height 12
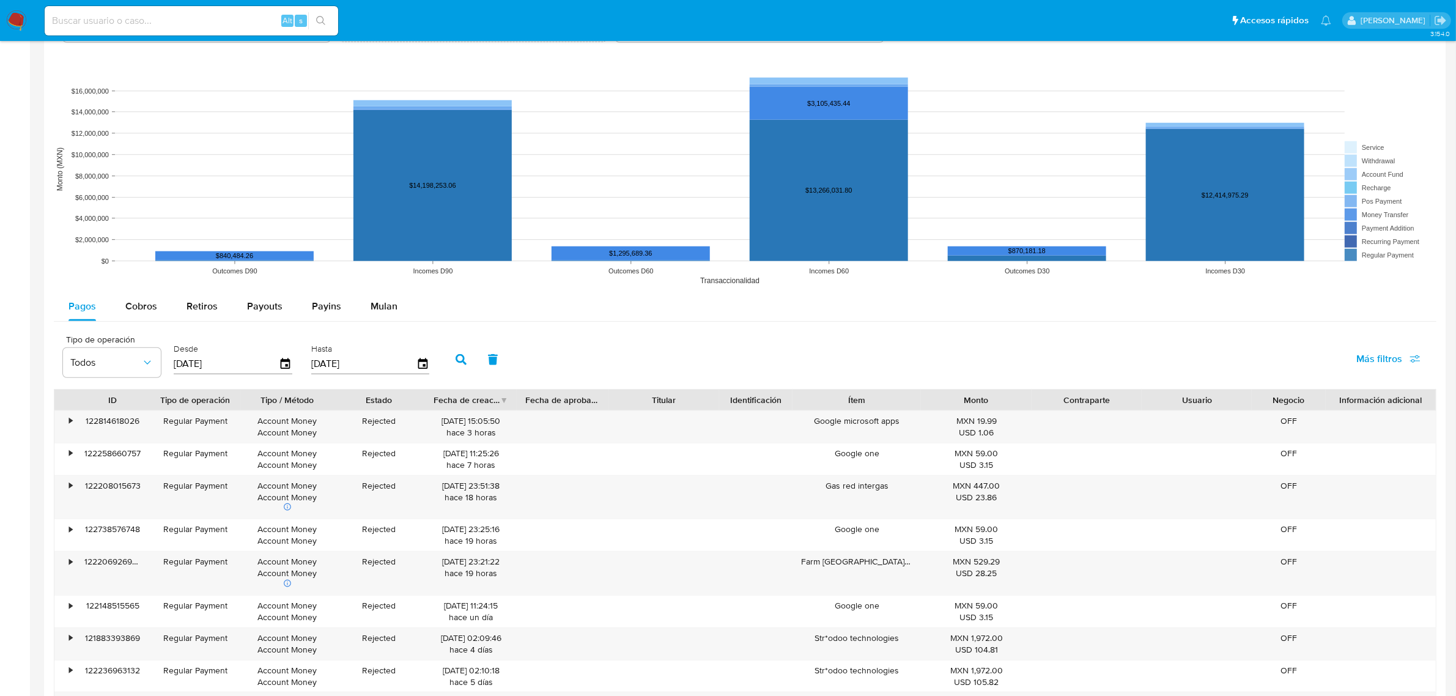
scroll to position [1147, 0]
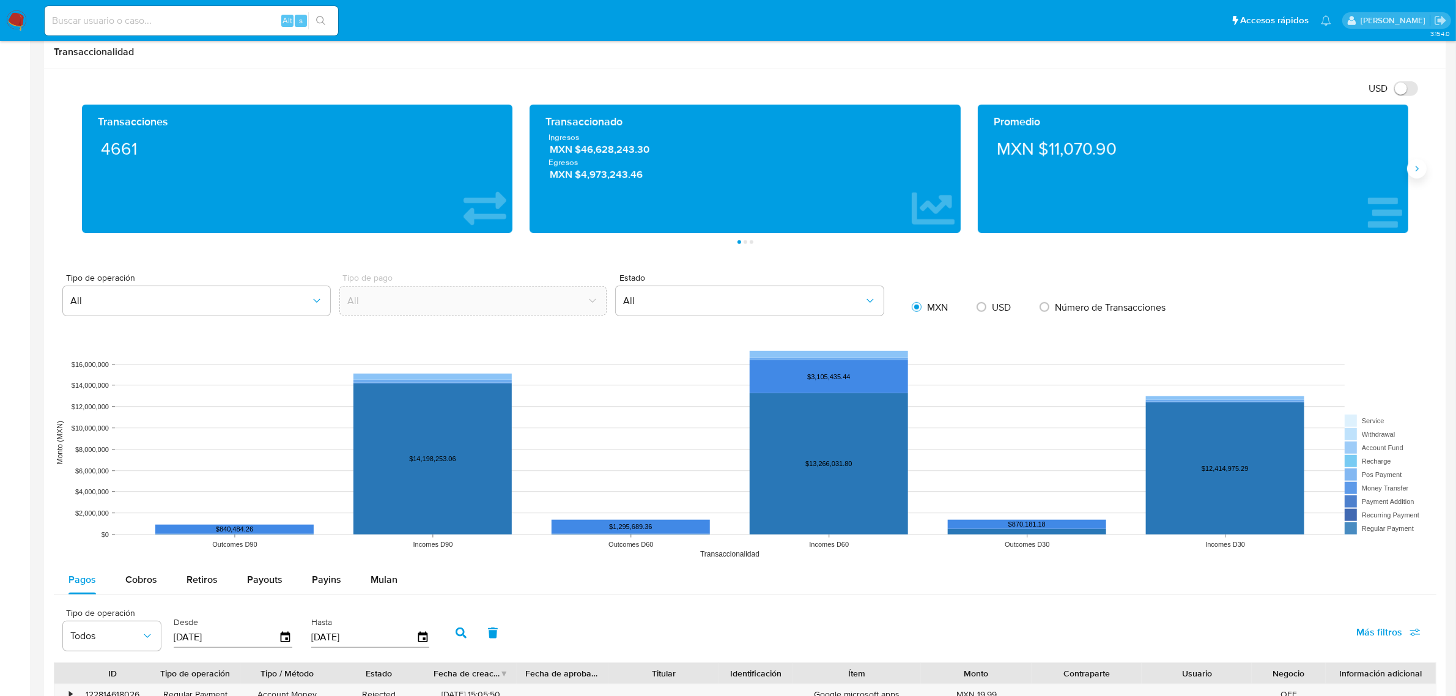
click at [1422, 170] on icon "Siguiente" at bounding box center [1417, 169] width 10 height 10
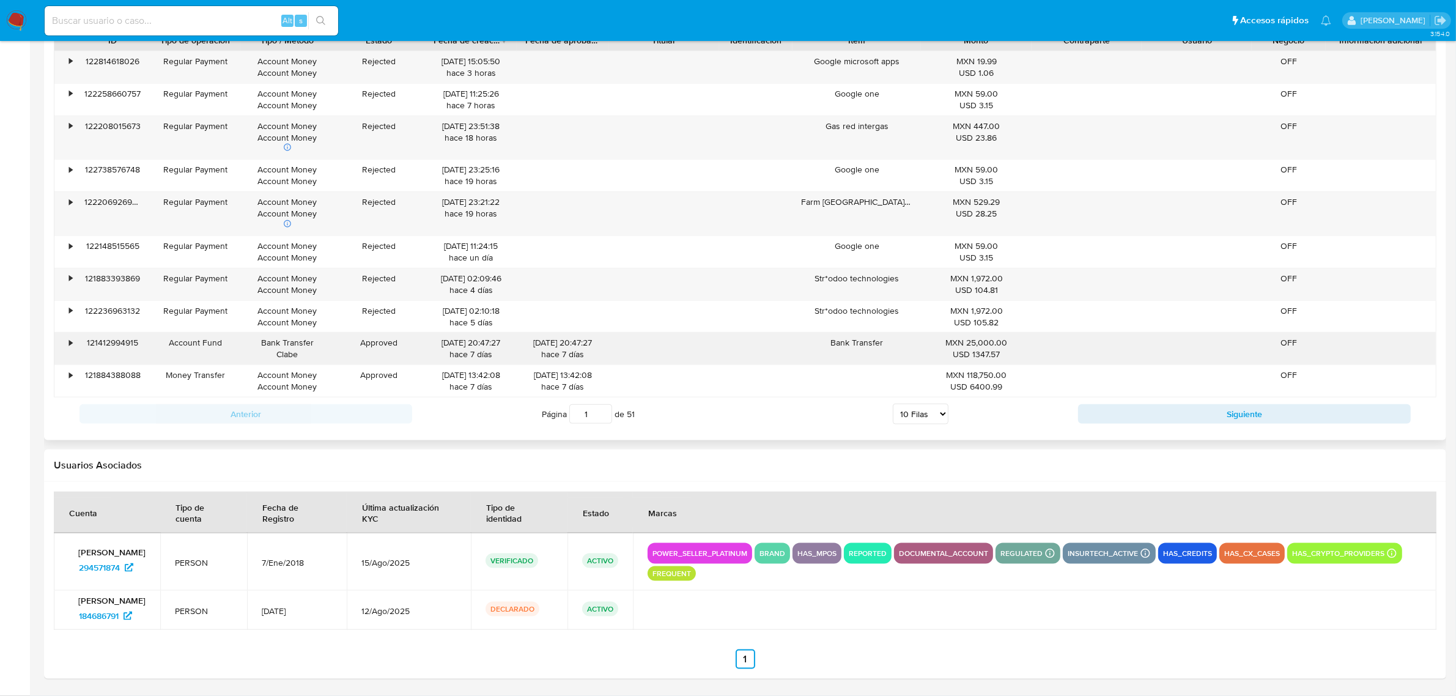
scroll to position [1784, 0]
click at [725, 552] on p "power_seller_platinum" at bounding box center [700, 553] width 105 height 15
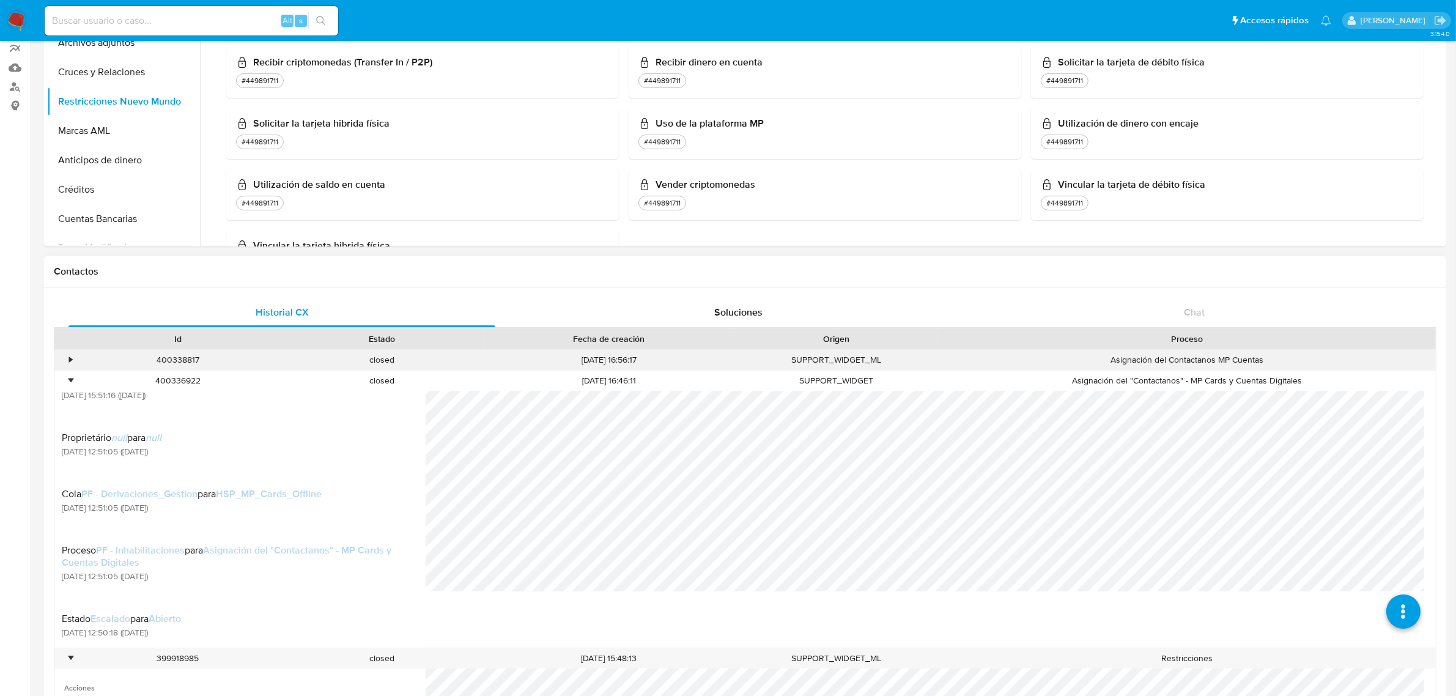
scroll to position [153, 0]
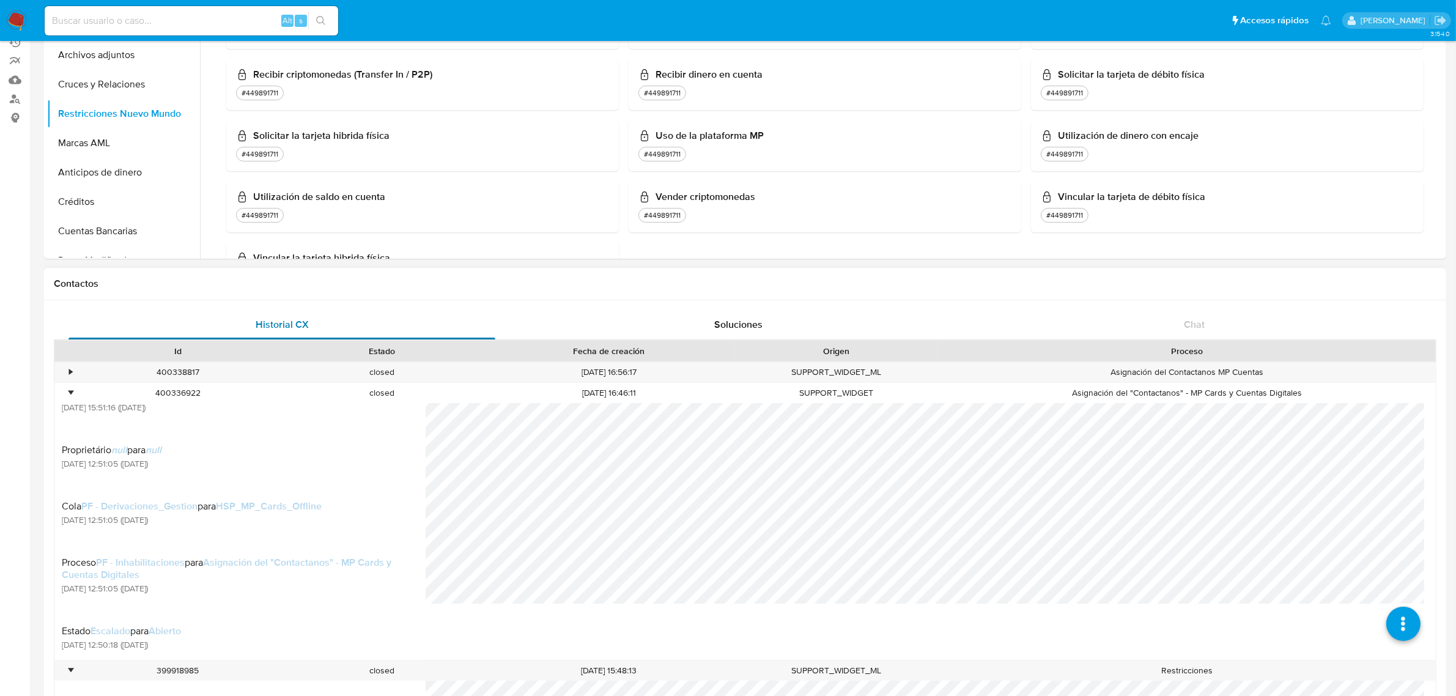
click at [308, 322] on div "Historial CX" at bounding box center [282, 324] width 427 height 29
click at [711, 324] on div "Soluciones" at bounding box center [738, 324] width 427 height 29
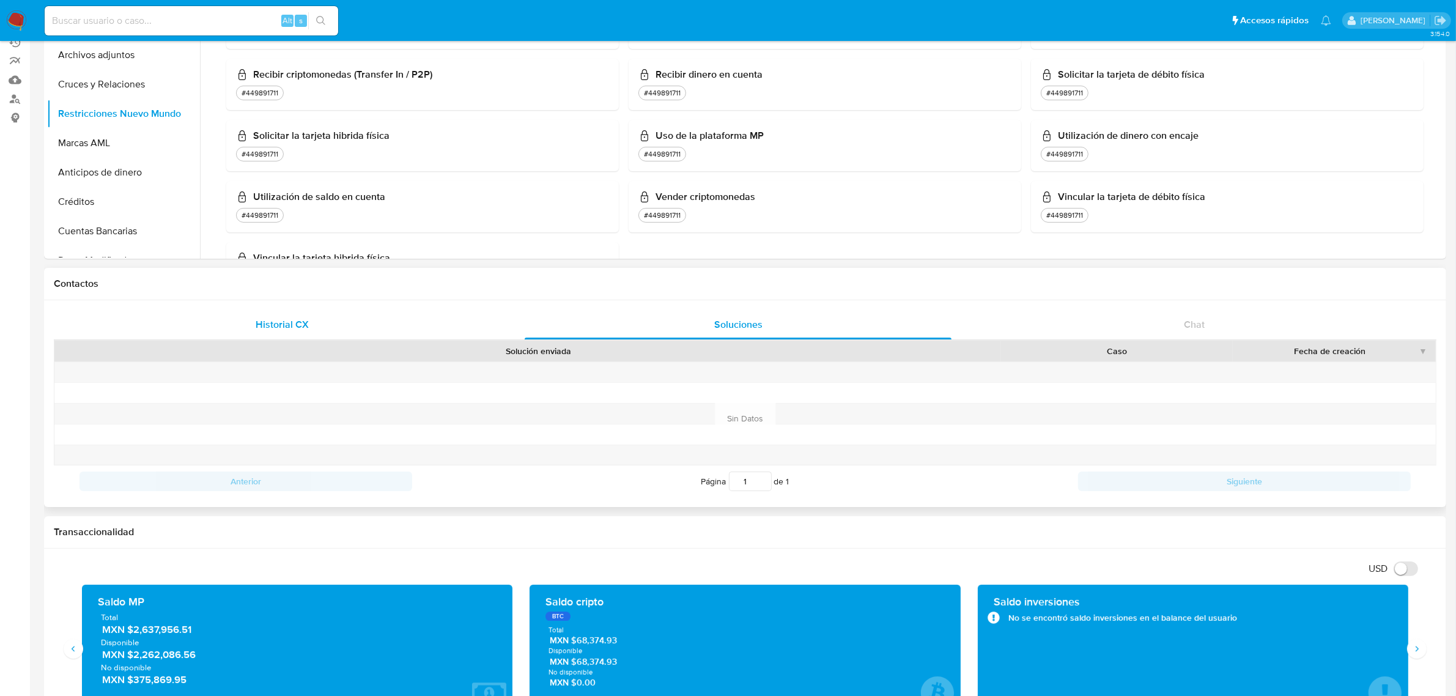
click at [281, 315] on div "Historial CX" at bounding box center [282, 324] width 427 height 29
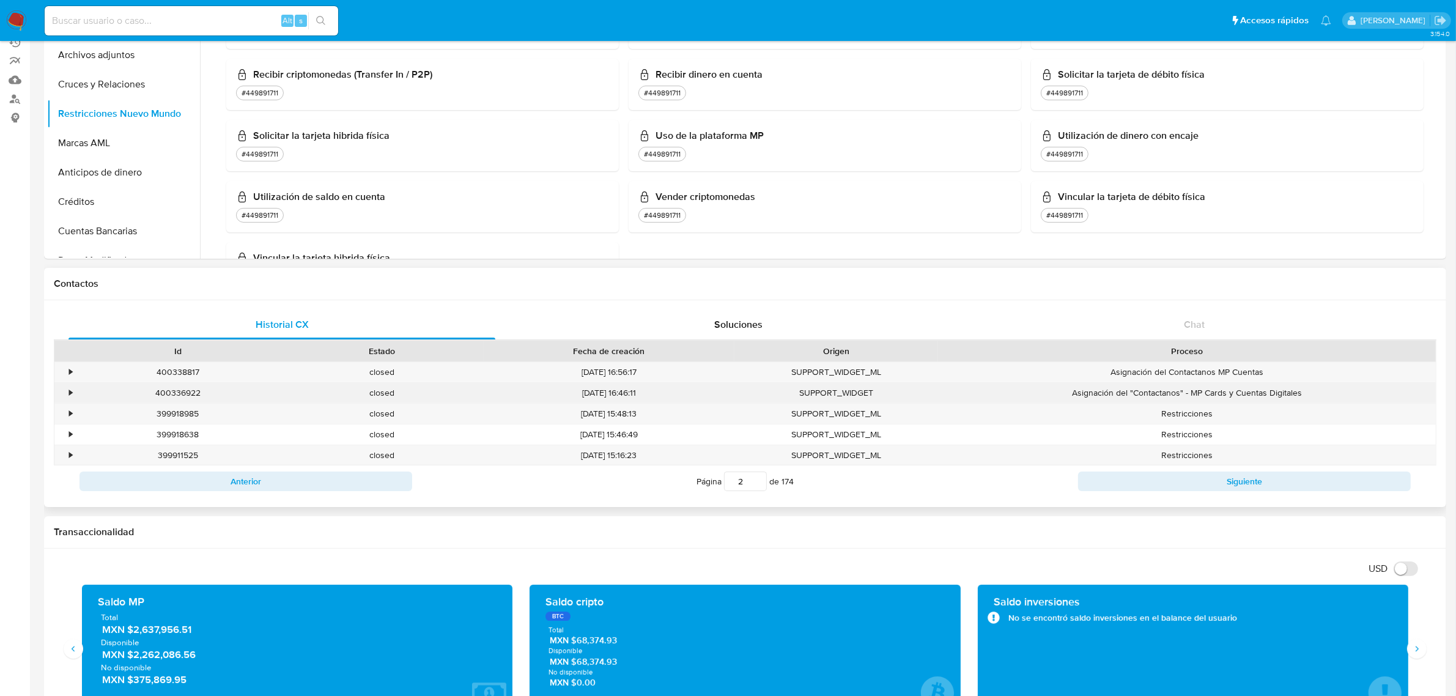
click at [71, 396] on div "•" at bounding box center [70, 393] width 3 height 12
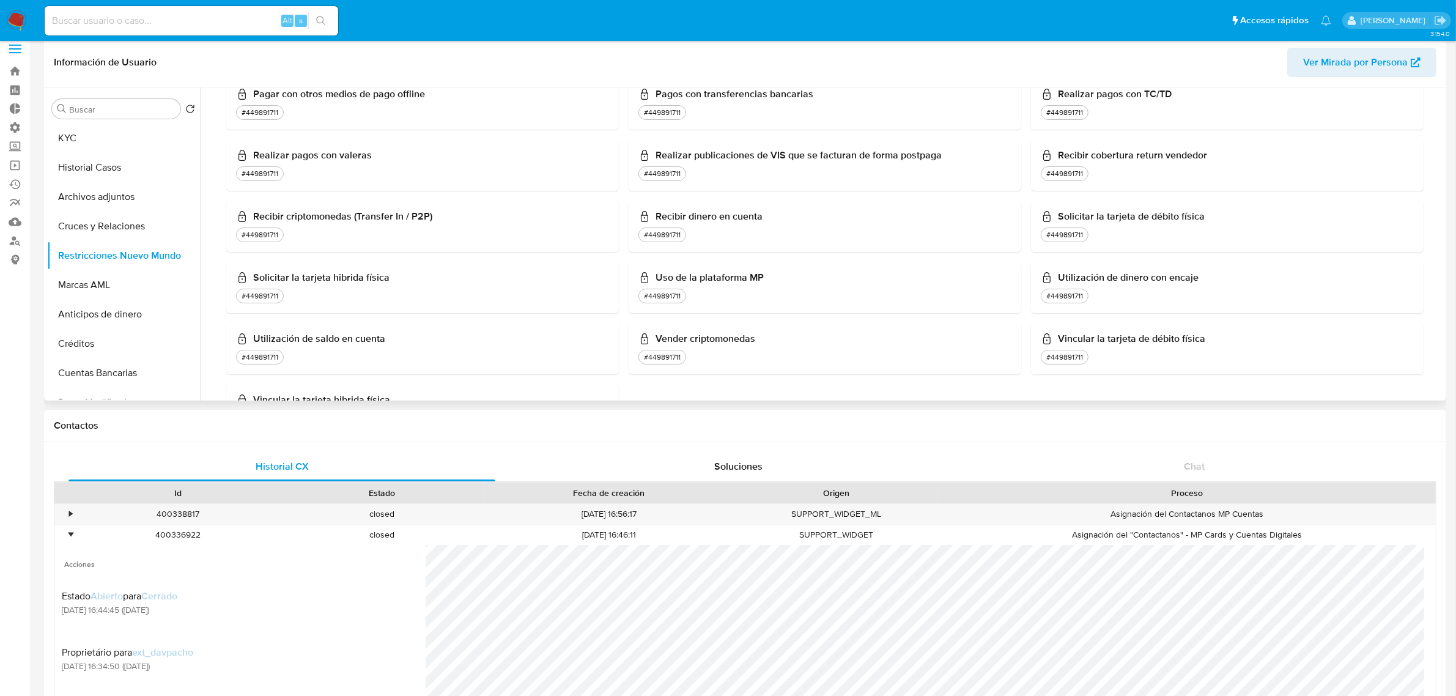
scroll to position [0, 0]
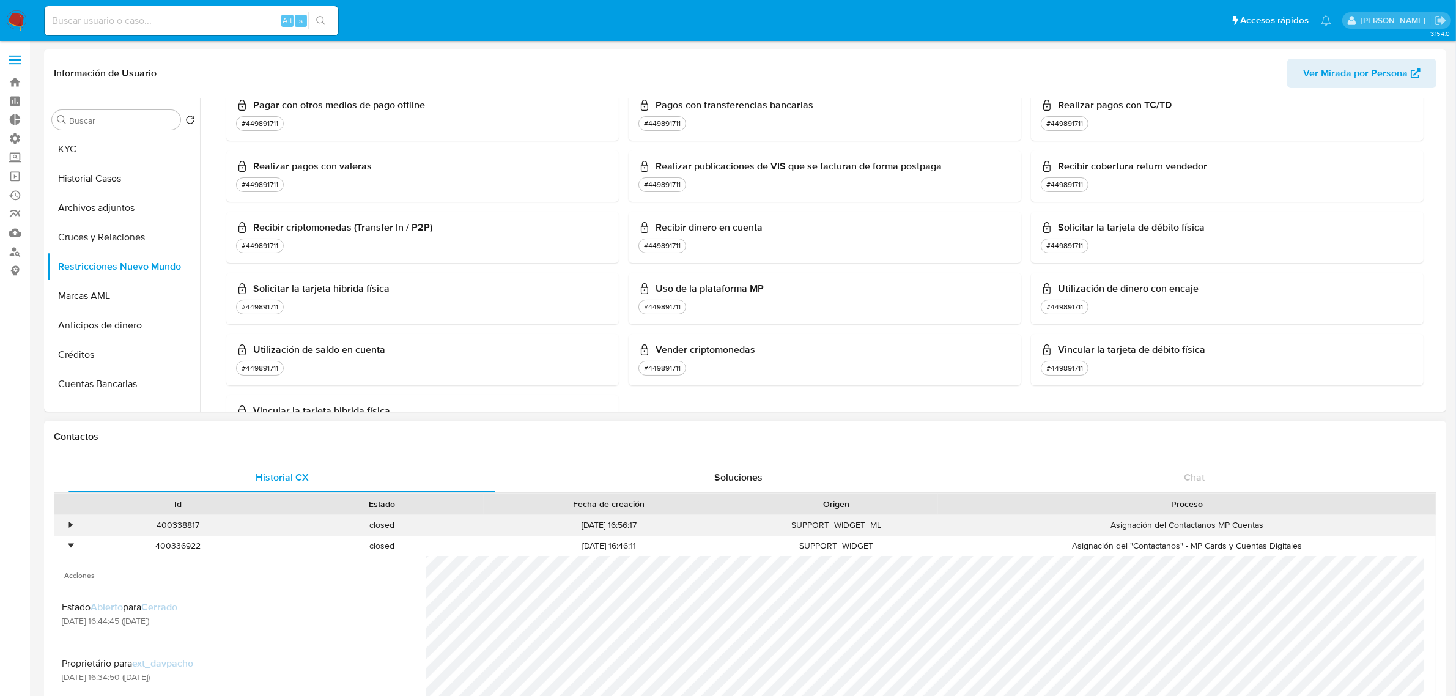
click at [74, 523] on div "•" at bounding box center [64, 525] width 21 height 20
click at [69, 529] on div "•" at bounding box center [70, 525] width 3 height 12
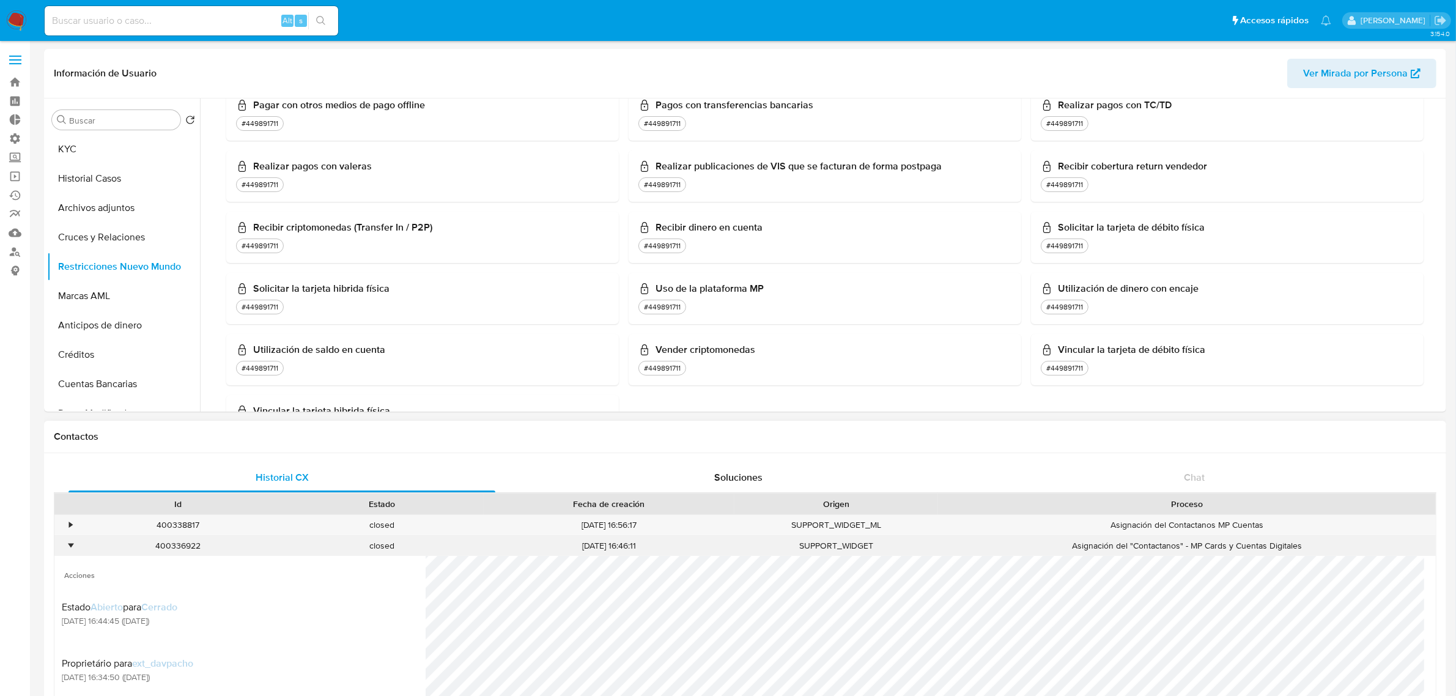
click at [70, 549] on div "•" at bounding box center [70, 546] width 3 height 12
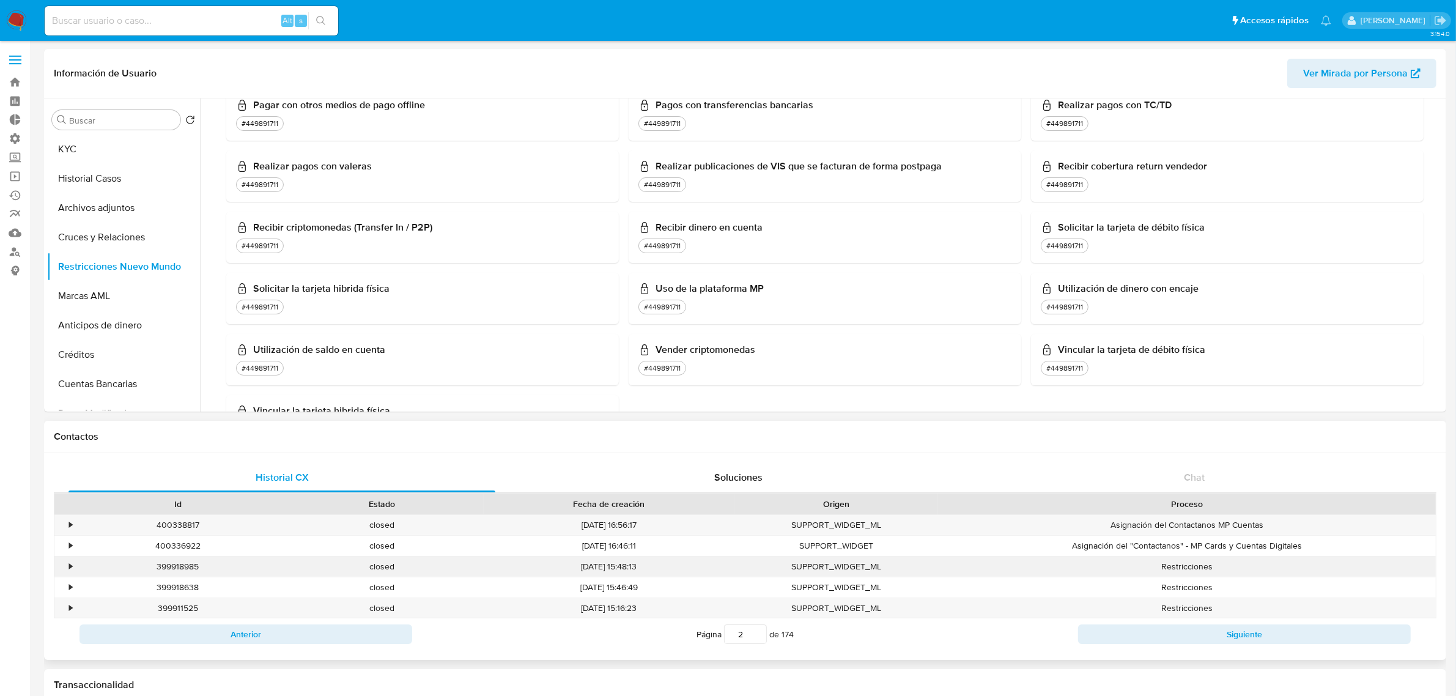
click at [69, 566] on div "•" at bounding box center [70, 567] width 3 height 12
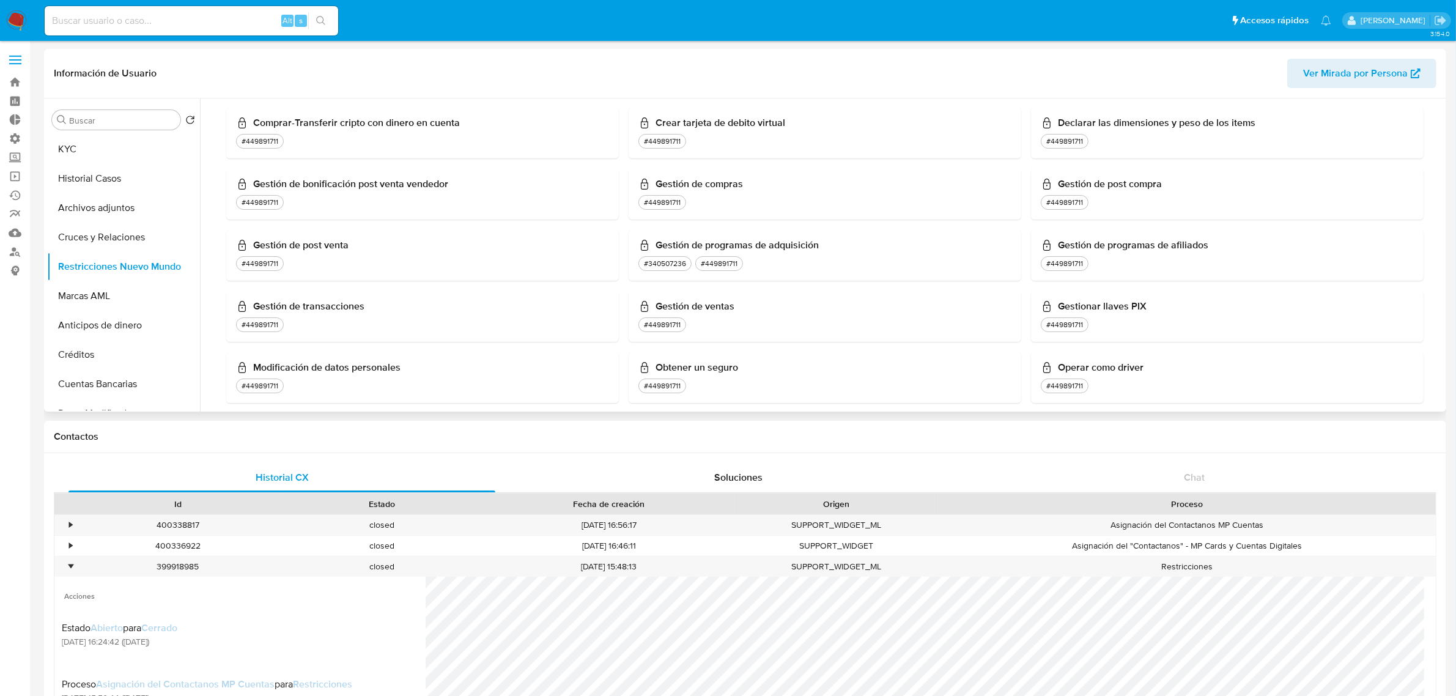
scroll to position [612, 0]
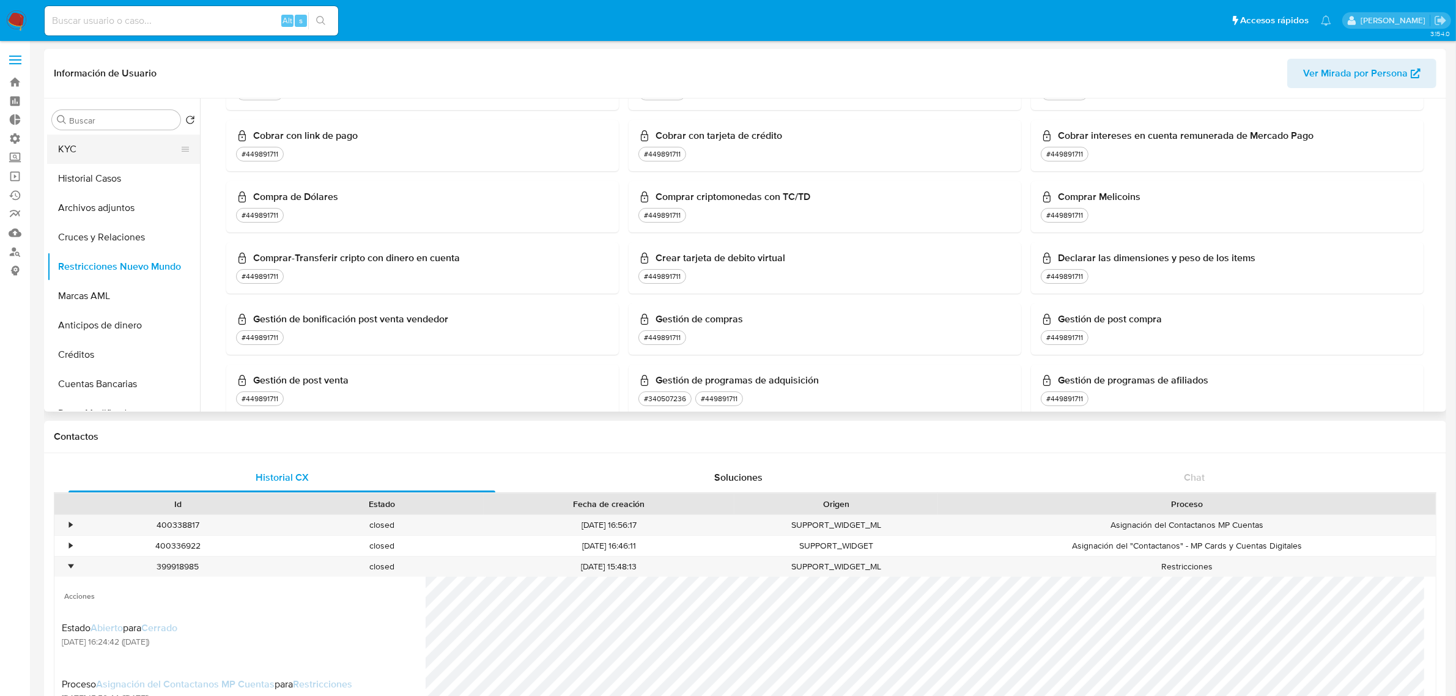
click at [117, 150] on button "KYC" at bounding box center [118, 149] width 143 height 29
